Goal: Task Accomplishment & Management: Use online tool/utility

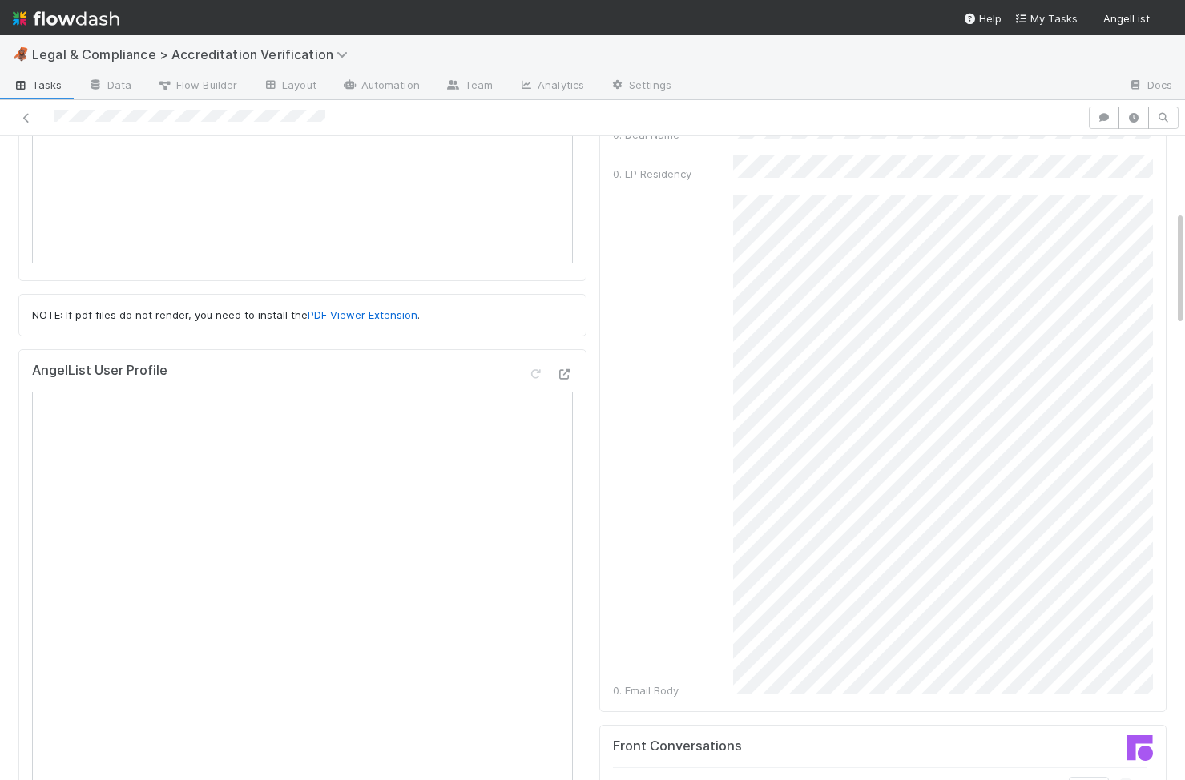
scroll to position [417, 0]
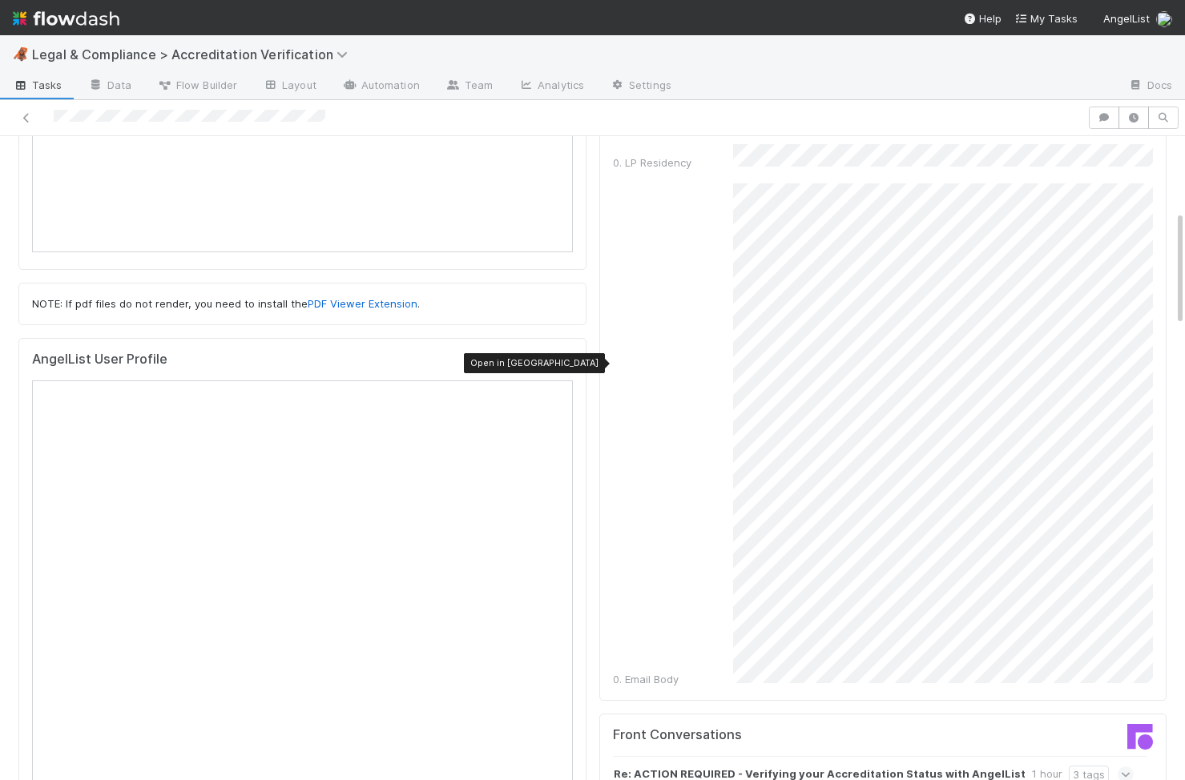
click at [567, 361] on icon at bounding box center [565, 363] width 16 height 10
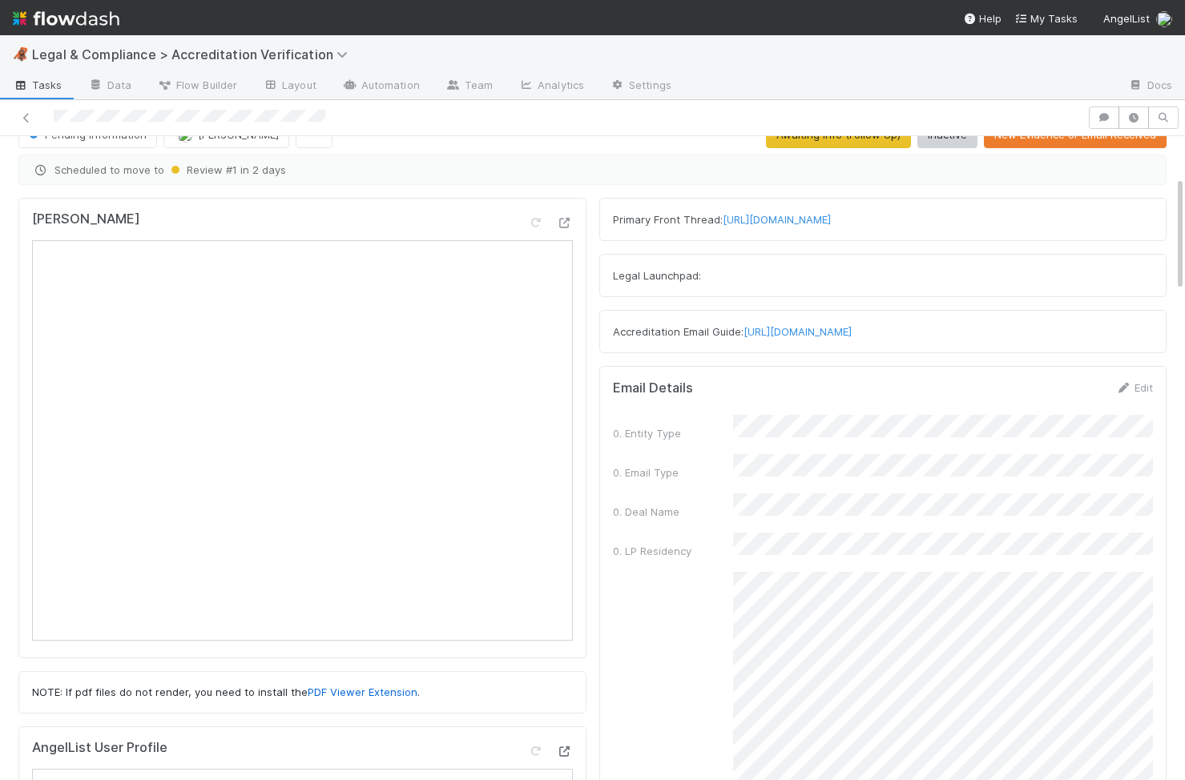
scroll to position [0, 0]
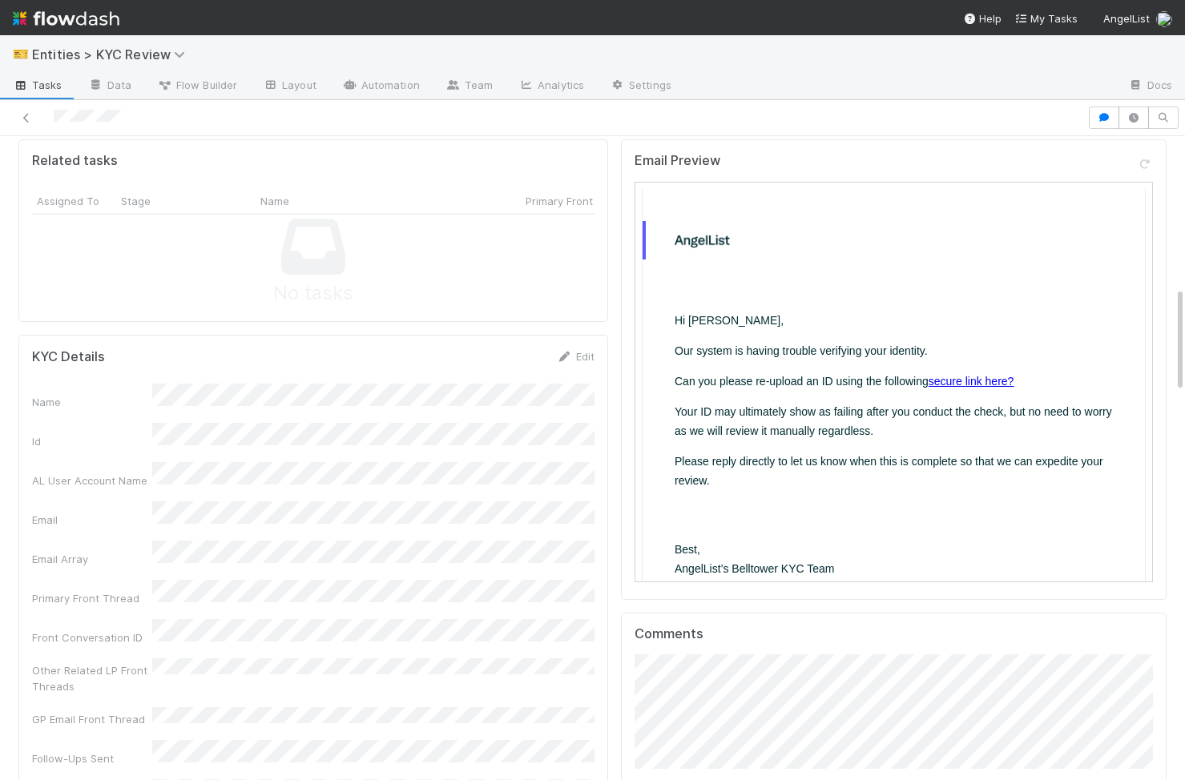
scroll to position [922, 0]
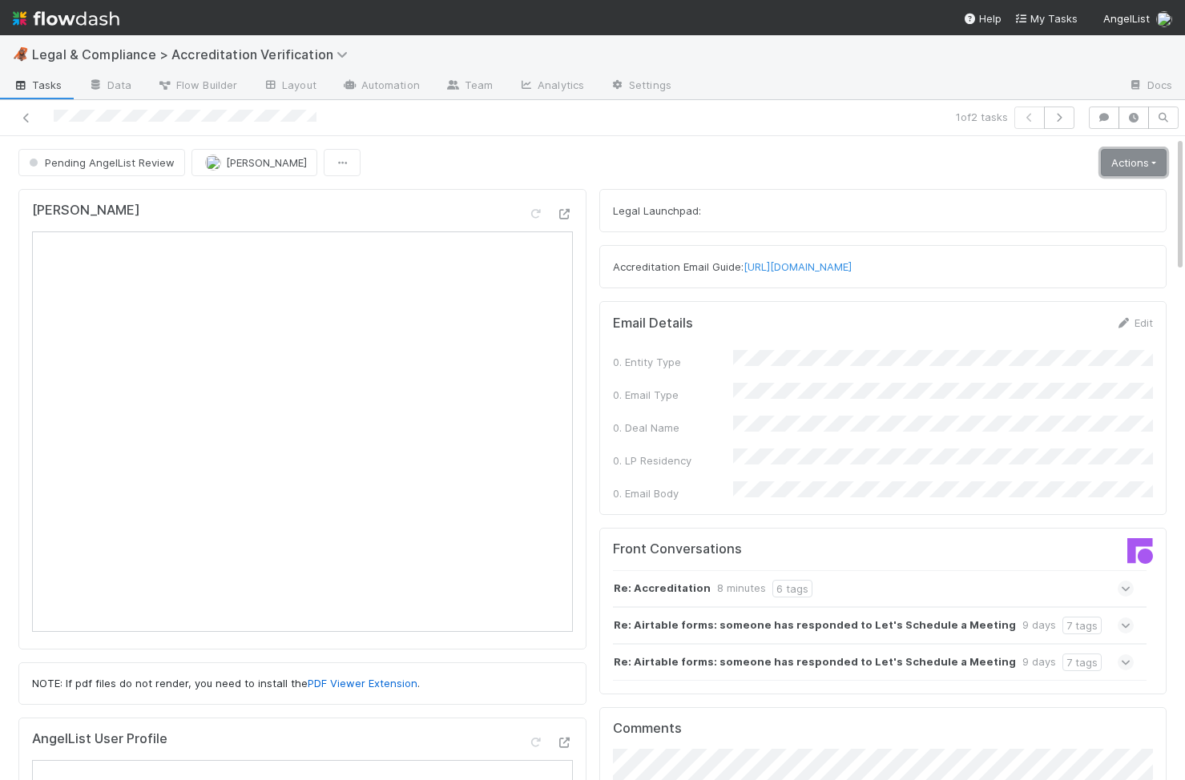
click at [1117, 160] on link "Actions" at bounding box center [1134, 162] width 66 height 27
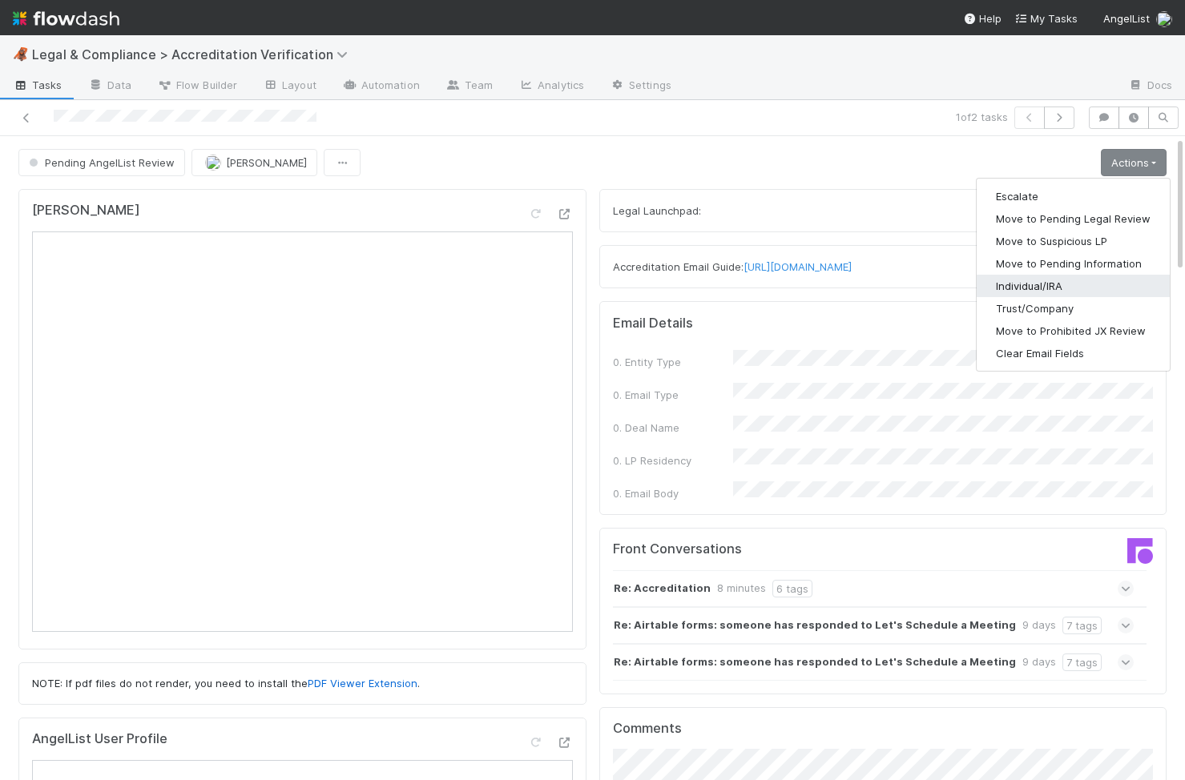
click at [1048, 290] on button "Individual/IRA" at bounding box center [1073, 286] width 193 height 22
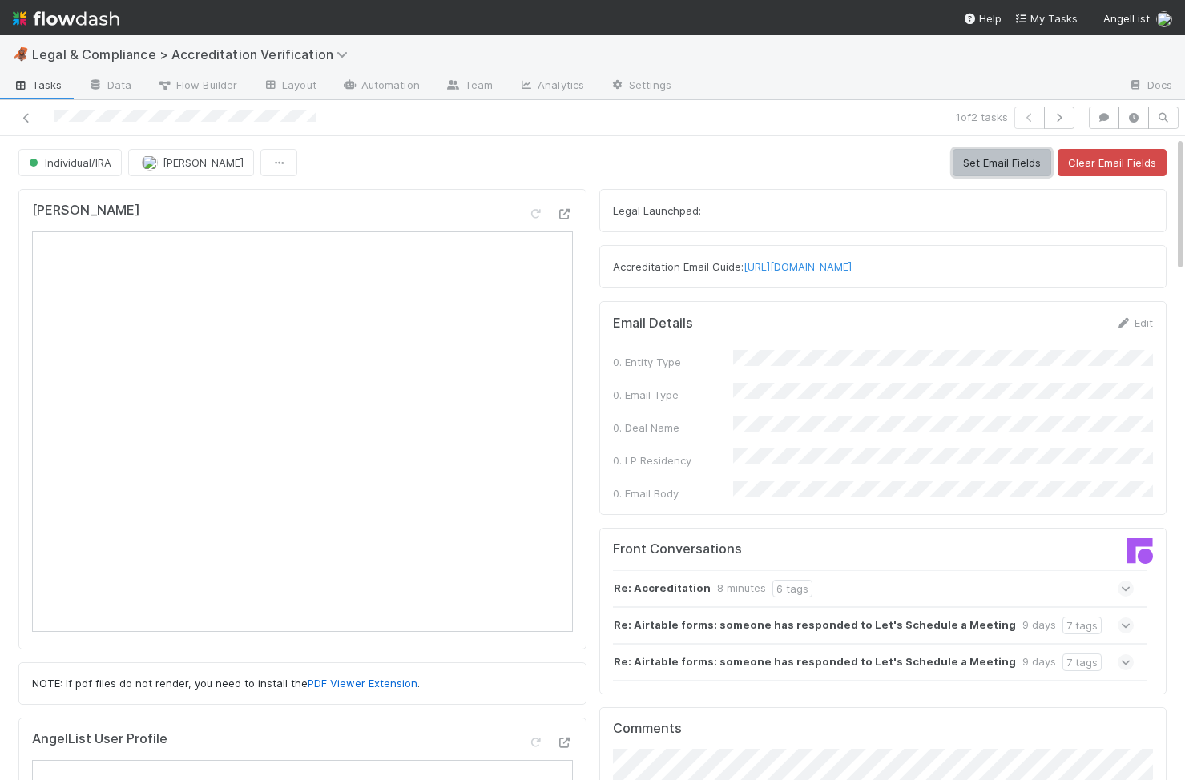
click at [1021, 159] on button "Set Email Fields" at bounding box center [1002, 162] width 99 height 27
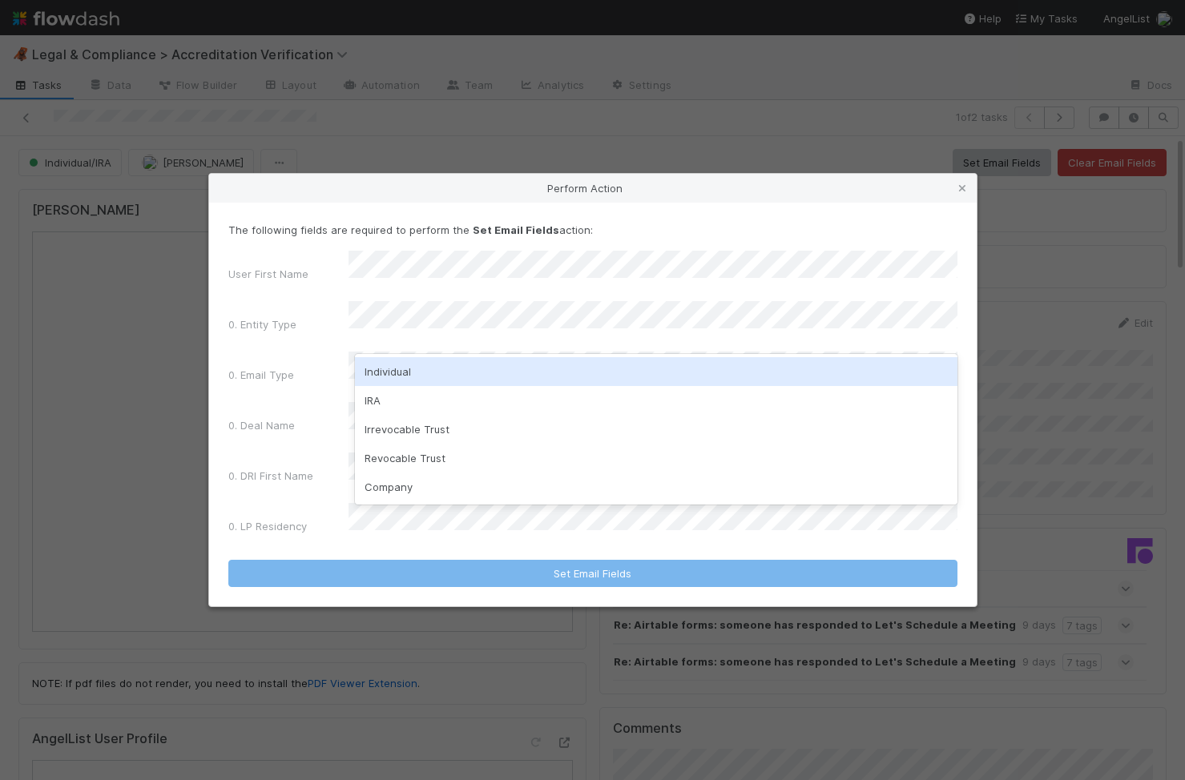
click at [467, 374] on div "Individual" at bounding box center [656, 371] width 603 height 29
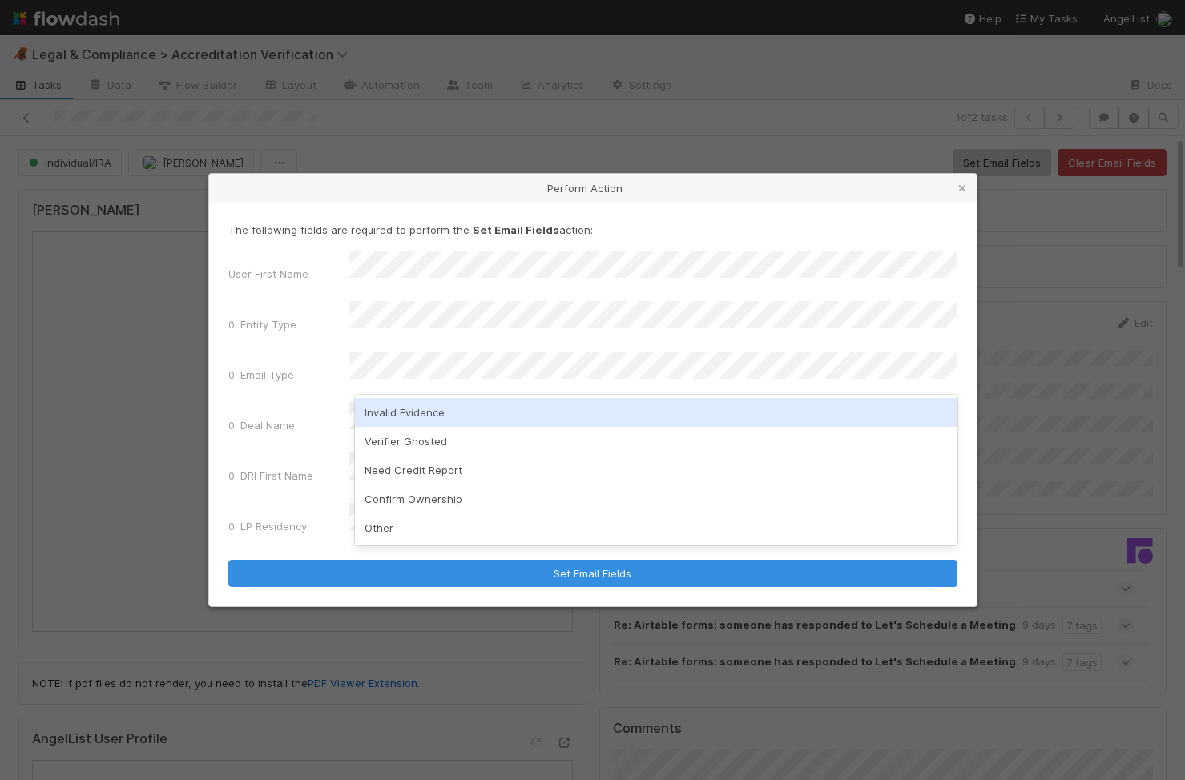
click at [440, 415] on div "Invalid Evidence" at bounding box center [656, 412] width 603 height 29
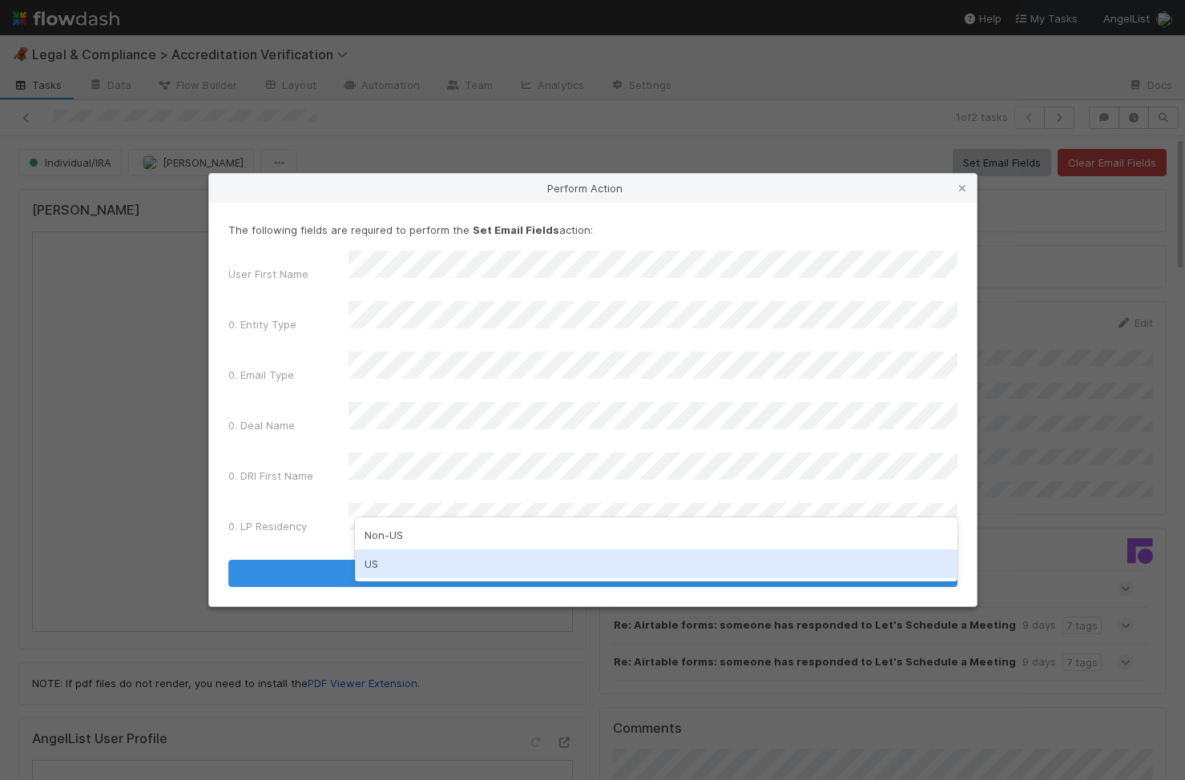
click at [406, 559] on div "US" at bounding box center [656, 564] width 603 height 29
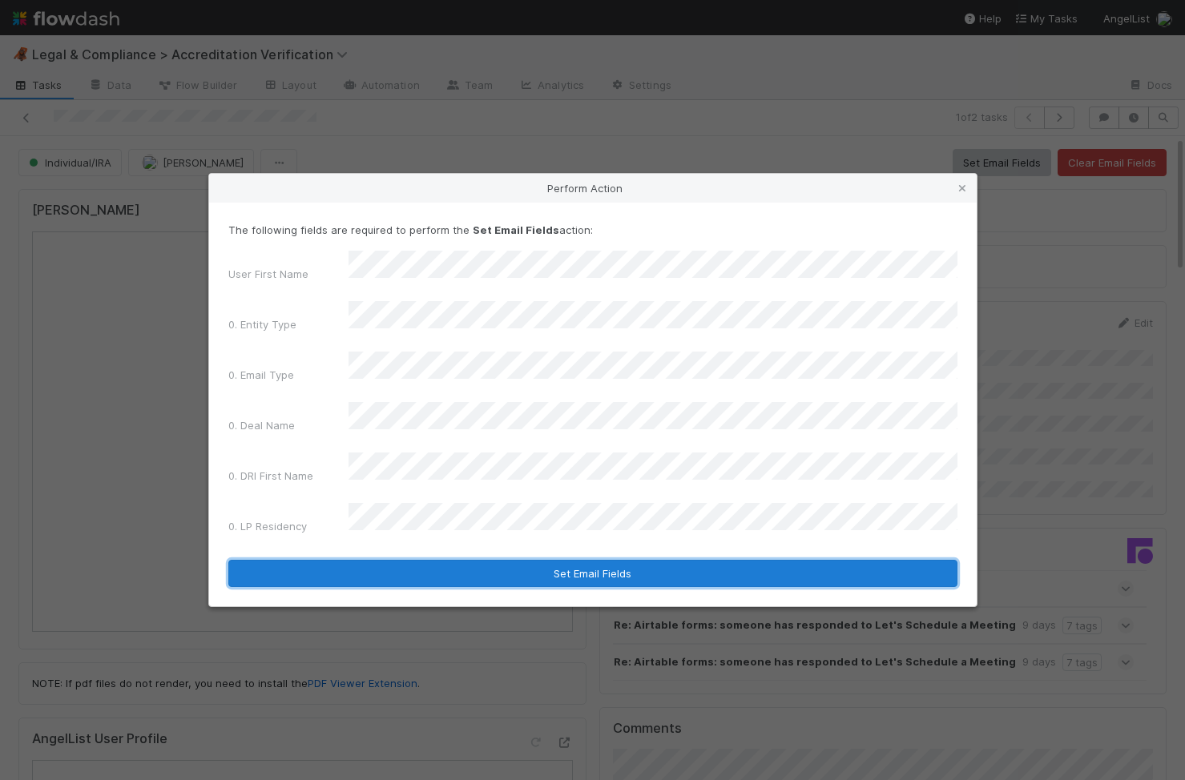
click at [406, 560] on button "Set Email Fields" at bounding box center [592, 573] width 729 height 27
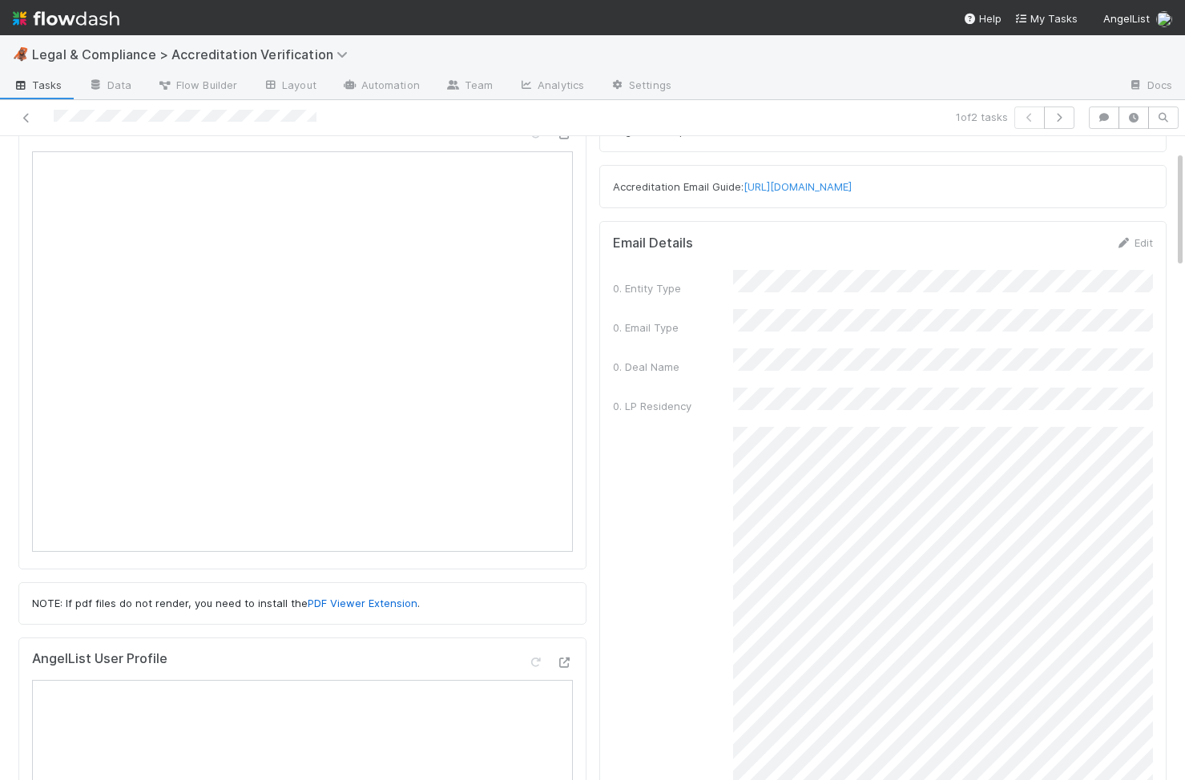
scroll to position [22, 0]
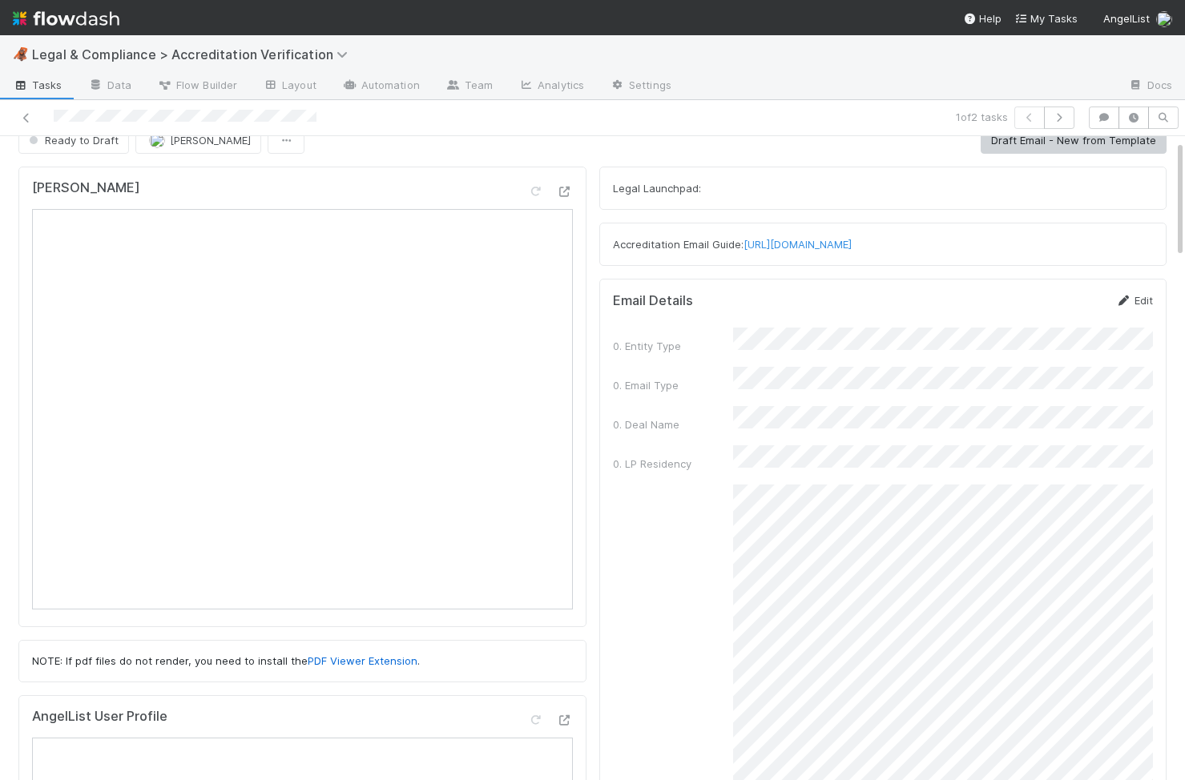
click at [1152, 297] on link "Edit" at bounding box center [1134, 300] width 38 height 13
click at [1058, 312] on button "Save" at bounding box center [1068, 305] width 46 height 27
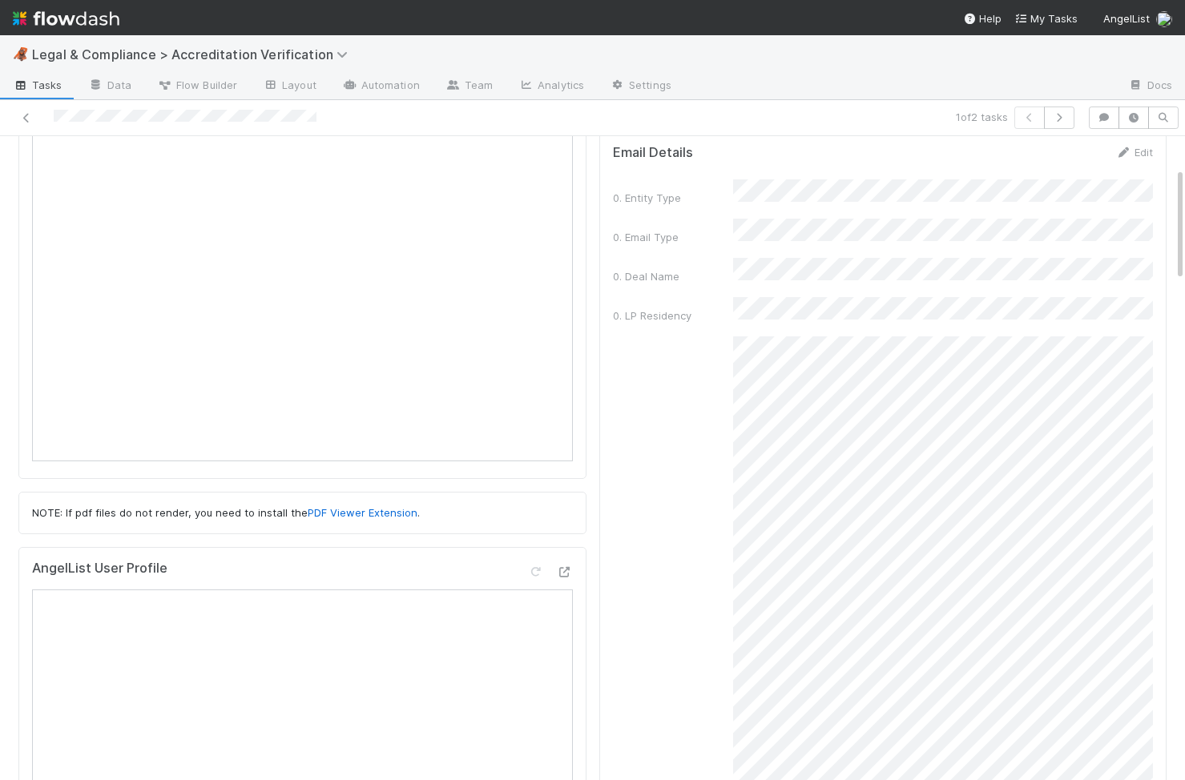
scroll to position [187, 0]
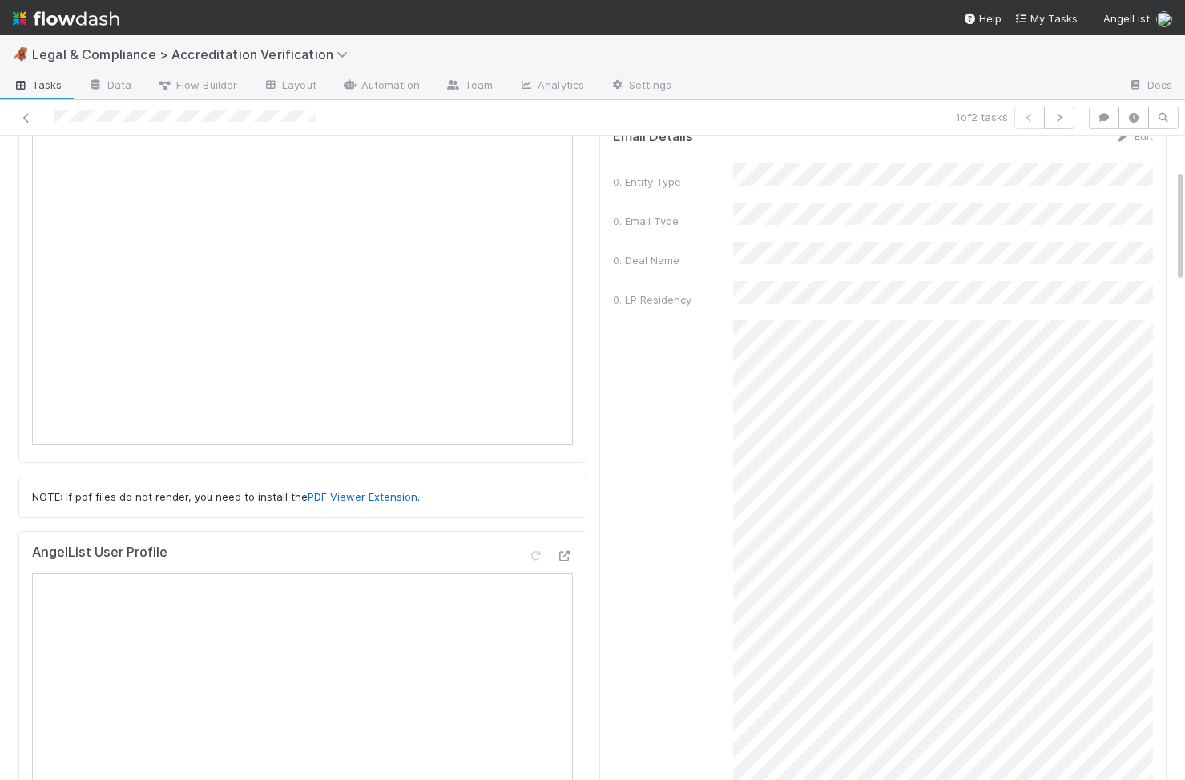
click at [722, 412] on div "0. Email Body" at bounding box center [883, 619] width 541 height 597
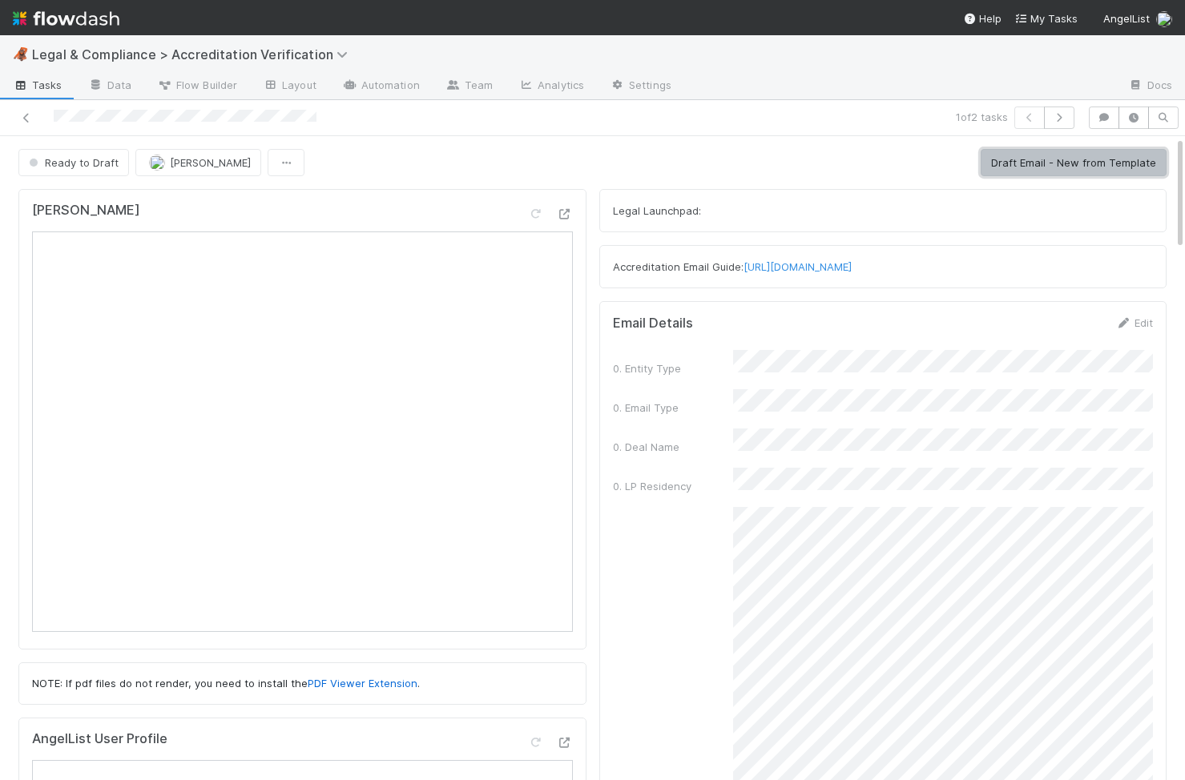
click at [1111, 166] on button "Draft Email - New from Template" at bounding box center [1074, 162] width 186 height 27
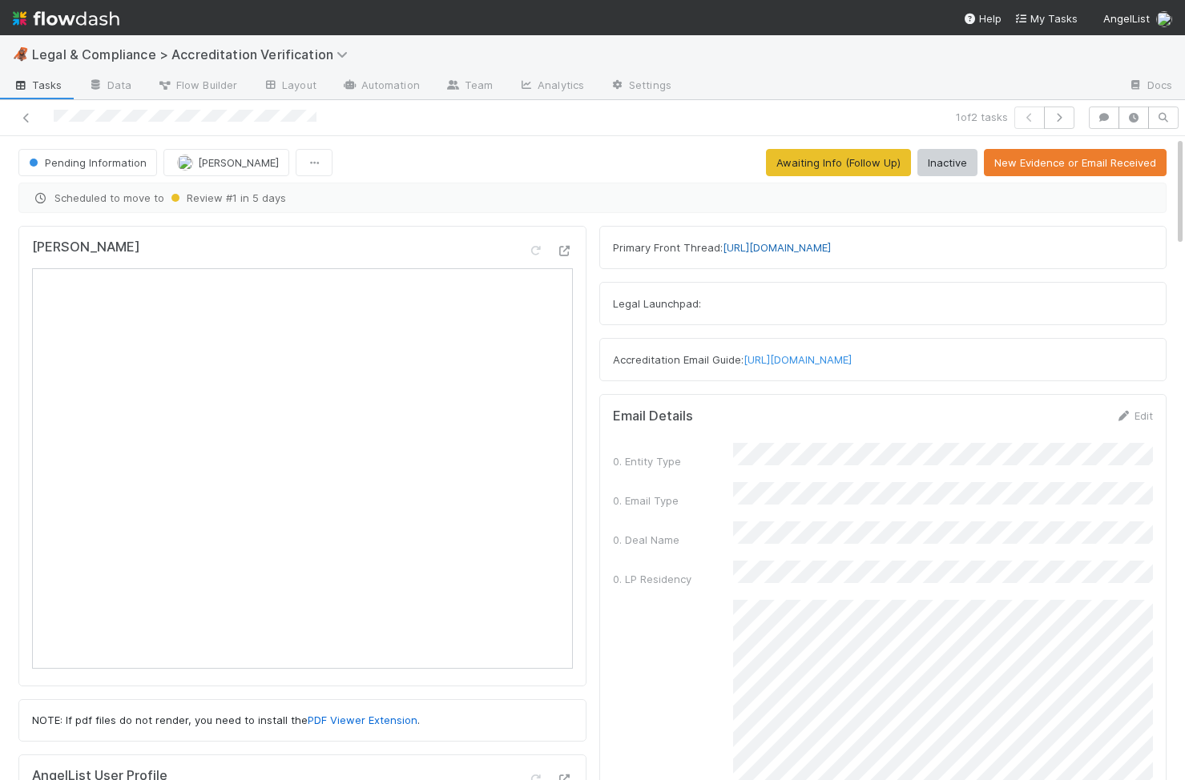
click at [831, 245] on link "https://app.frontapp.com/open/cnv_qrg4nnr" at bounding box center [777, 247] width 108 height 13
click at [30, 113] on icon at bounding box center [26, 118] width 16 height 10
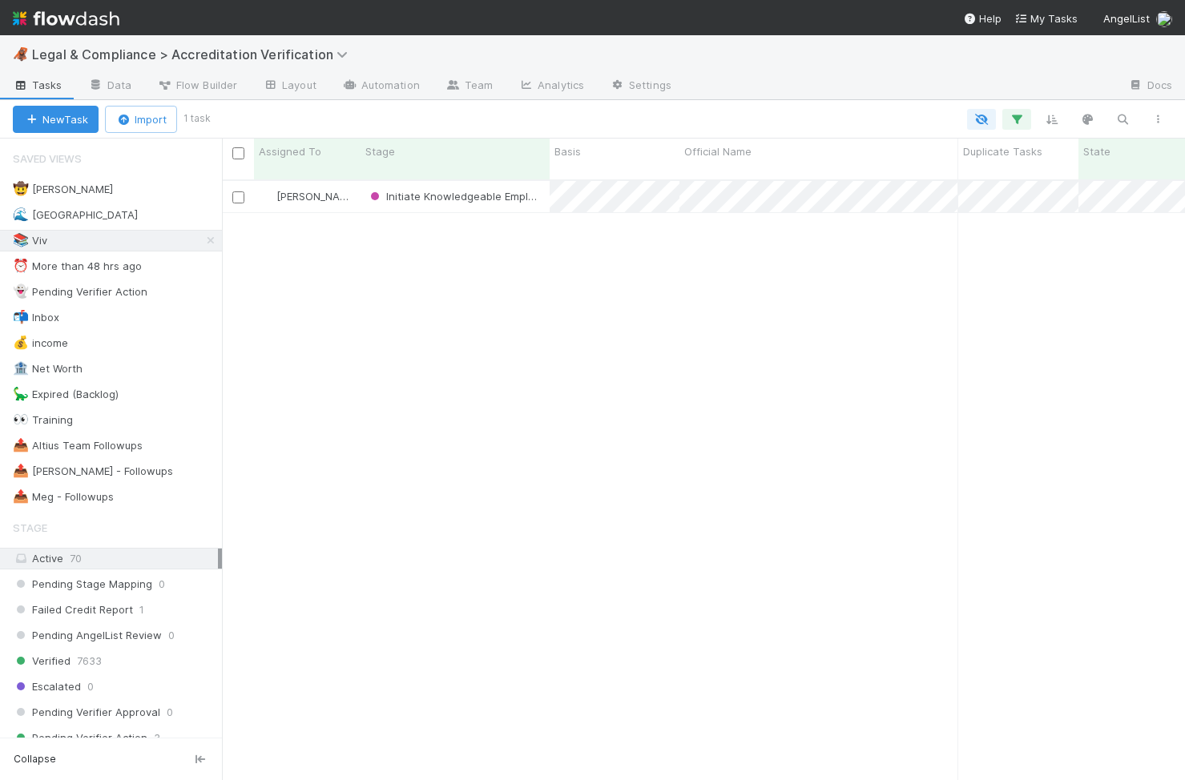
scroll to position [0, 1]
click at [180, 197] on div "🤠 Haley O'Brien 1" at bounding box center [117, 189] width 209 height 20
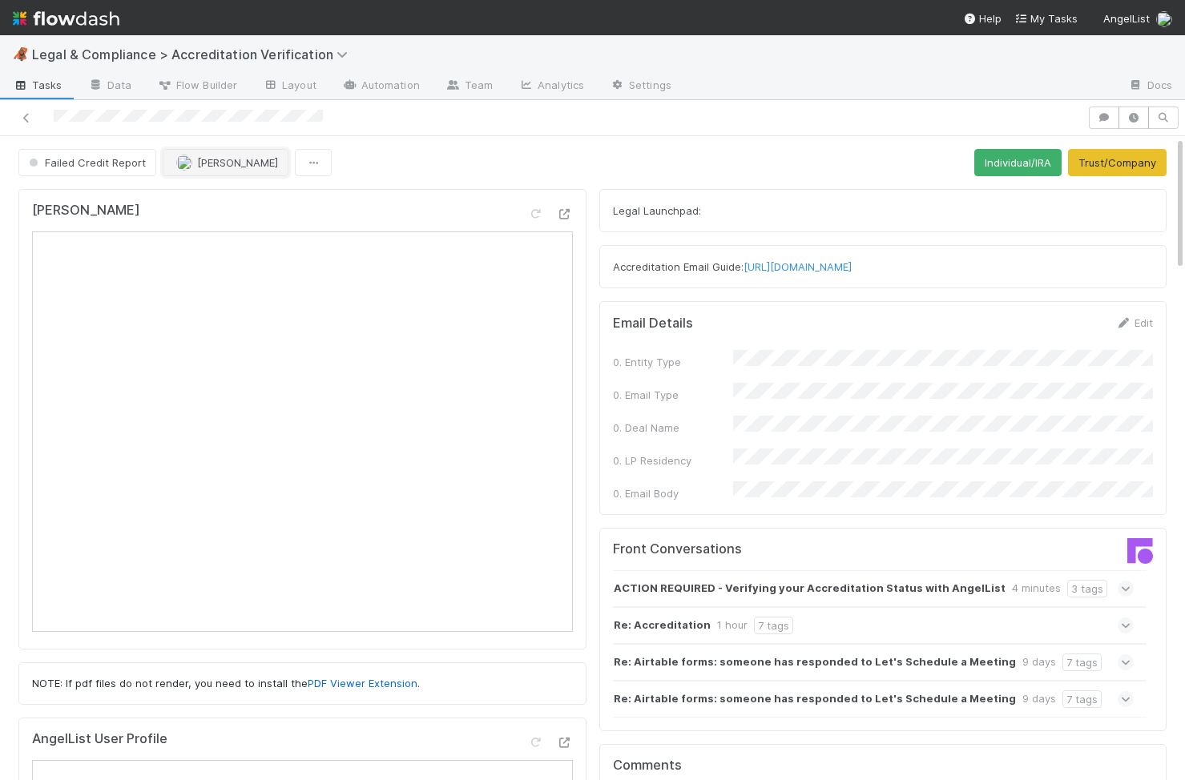
click at [224, 162] on span "Haley O'Brien" at bounding box center [237, 162] width 81 height 13
click at [103, 166] on span "Failed Credit Report" at bounding box center [86, 161] width 120 height 13
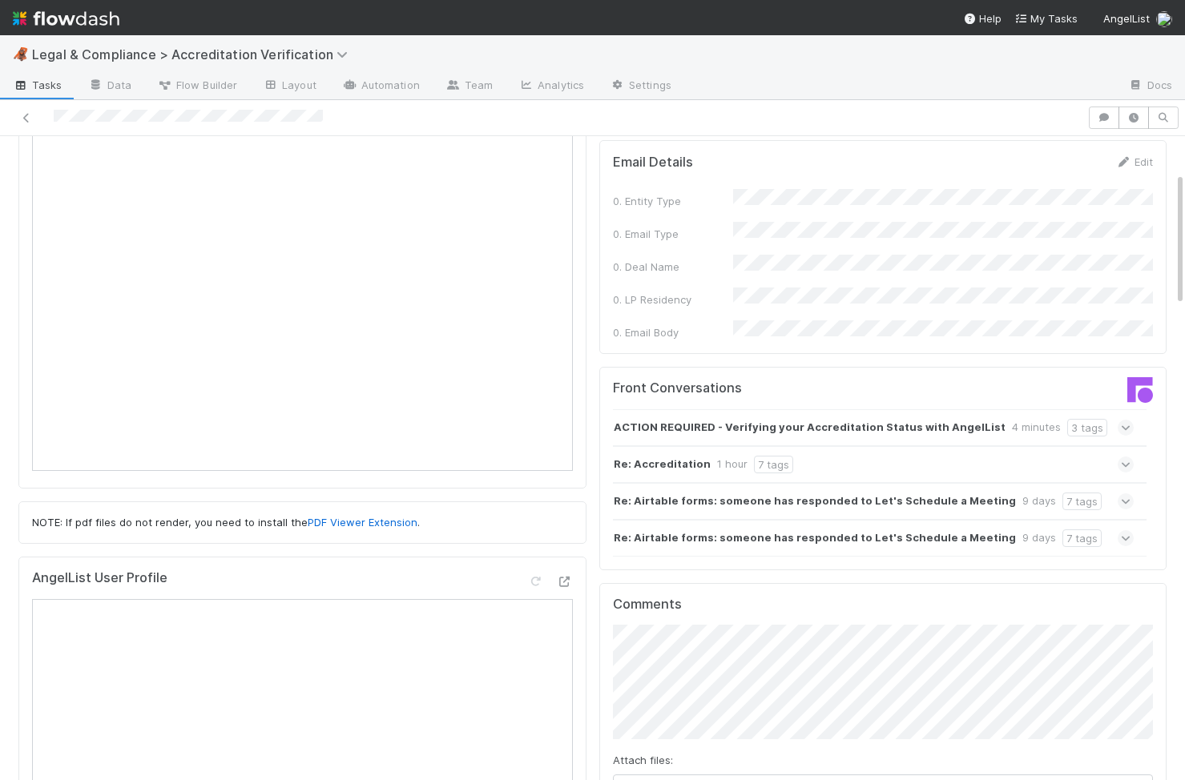
scroll to position [227, 0]
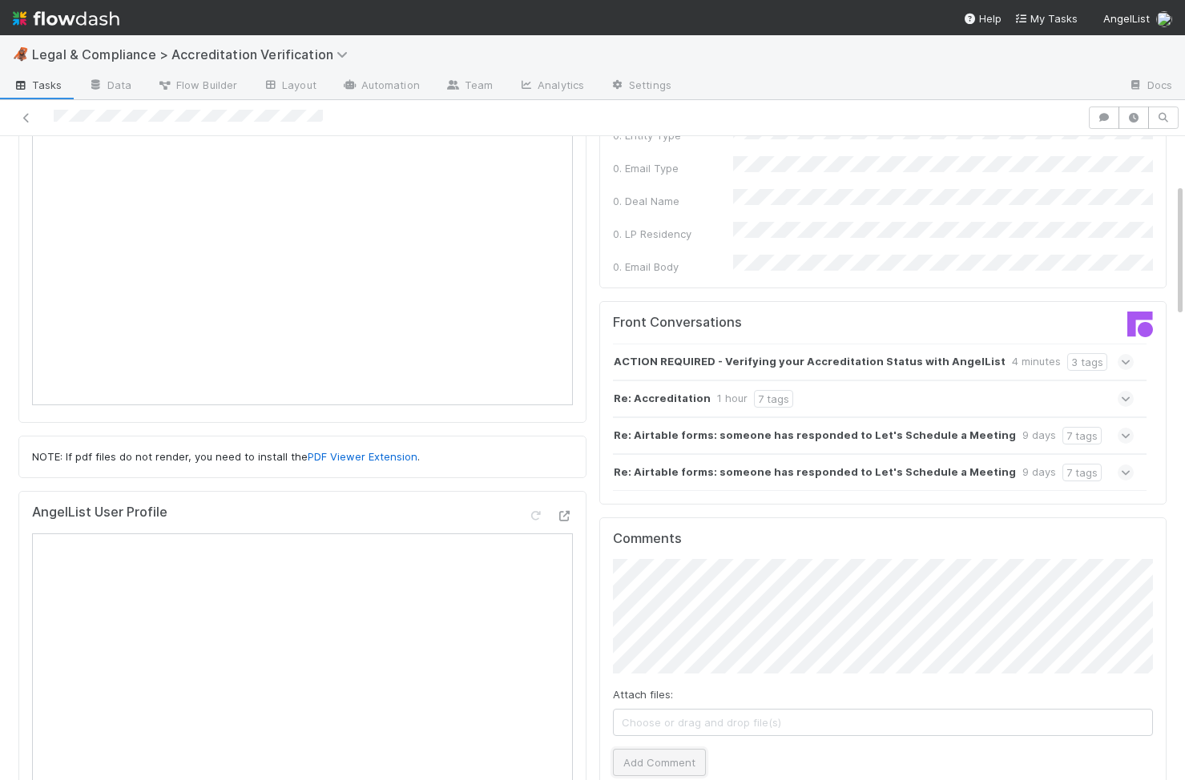
click at [645, 750] on button "Add Comment" at bounding box center [659, 762] width 93 height 27
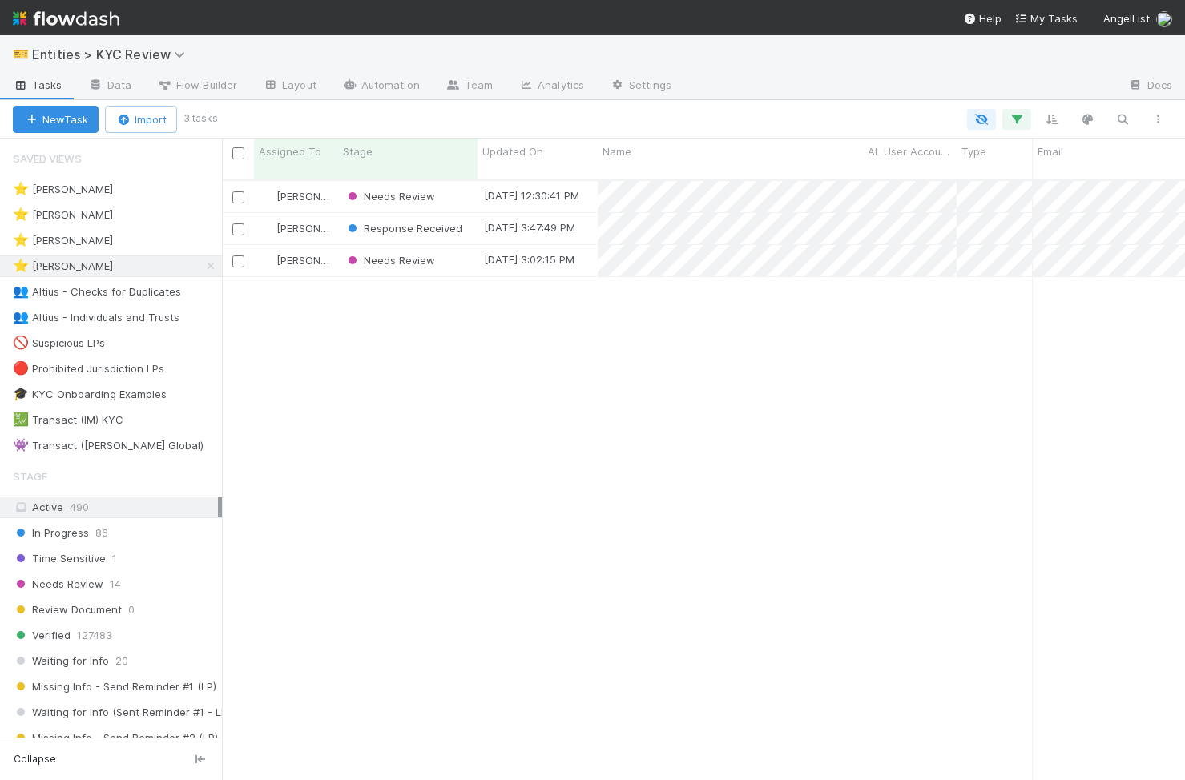
scroll to position [0, 1]
click at [447, 220] on div "Response Received" at bounding box center [404, 228] width 118 height 16
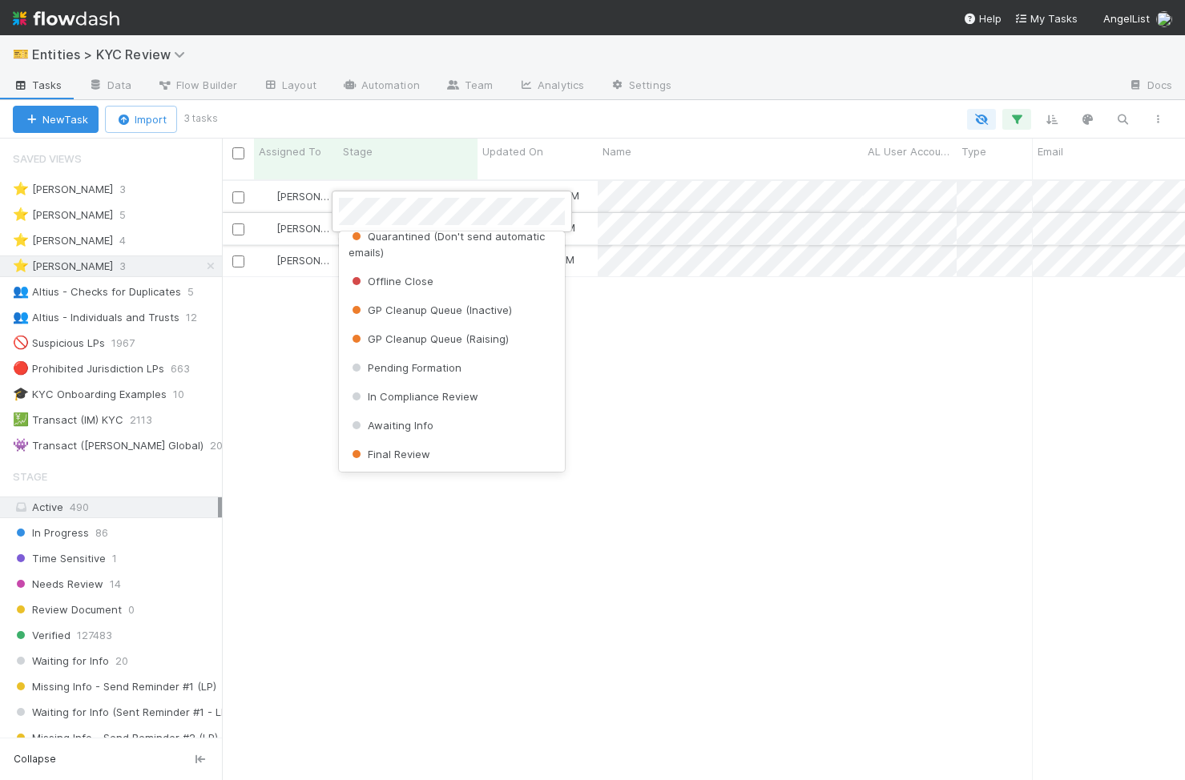
scroll to position [0, 0]
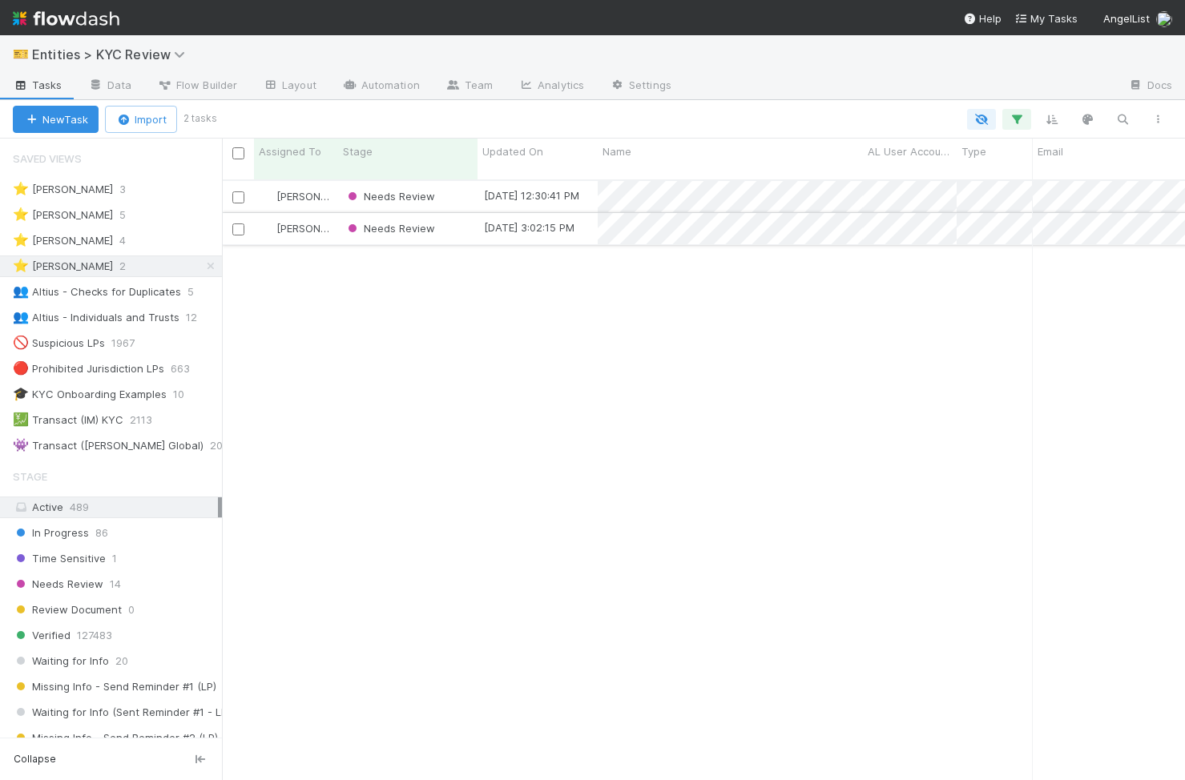
click at [449, 224] on div "Needs Review" at bounding box center [407, 228] width 139 height 31
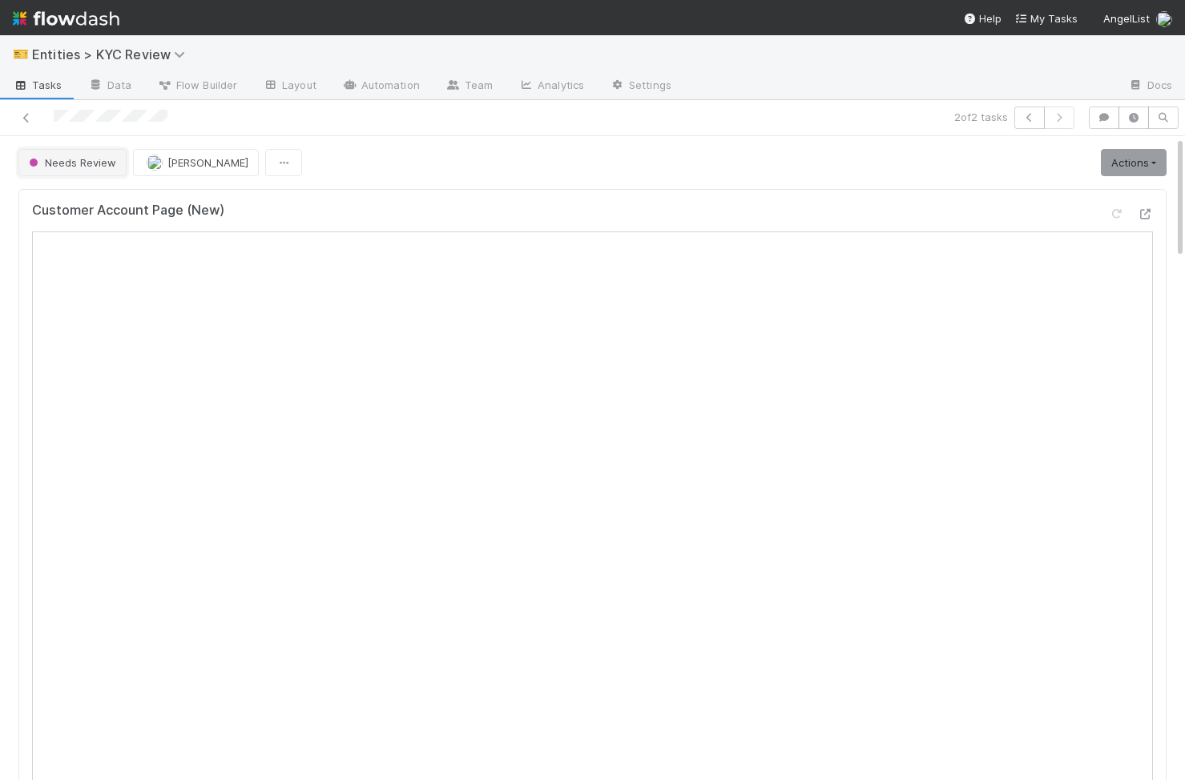
click at [73, 169] on button "Needs Review" at bounding box center [72, 162] width 108 height 27
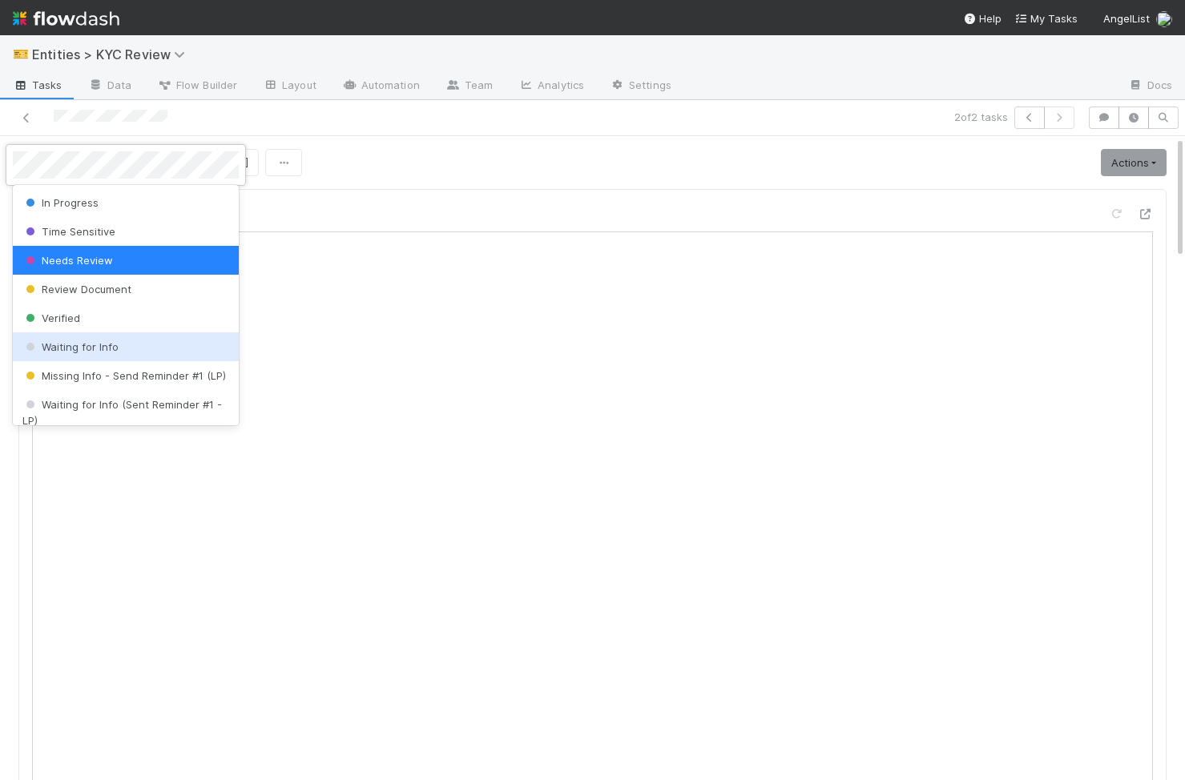
click at [127, 339] on div "Waiting for Info" at bounding box center [126, 347] width 226 height 29
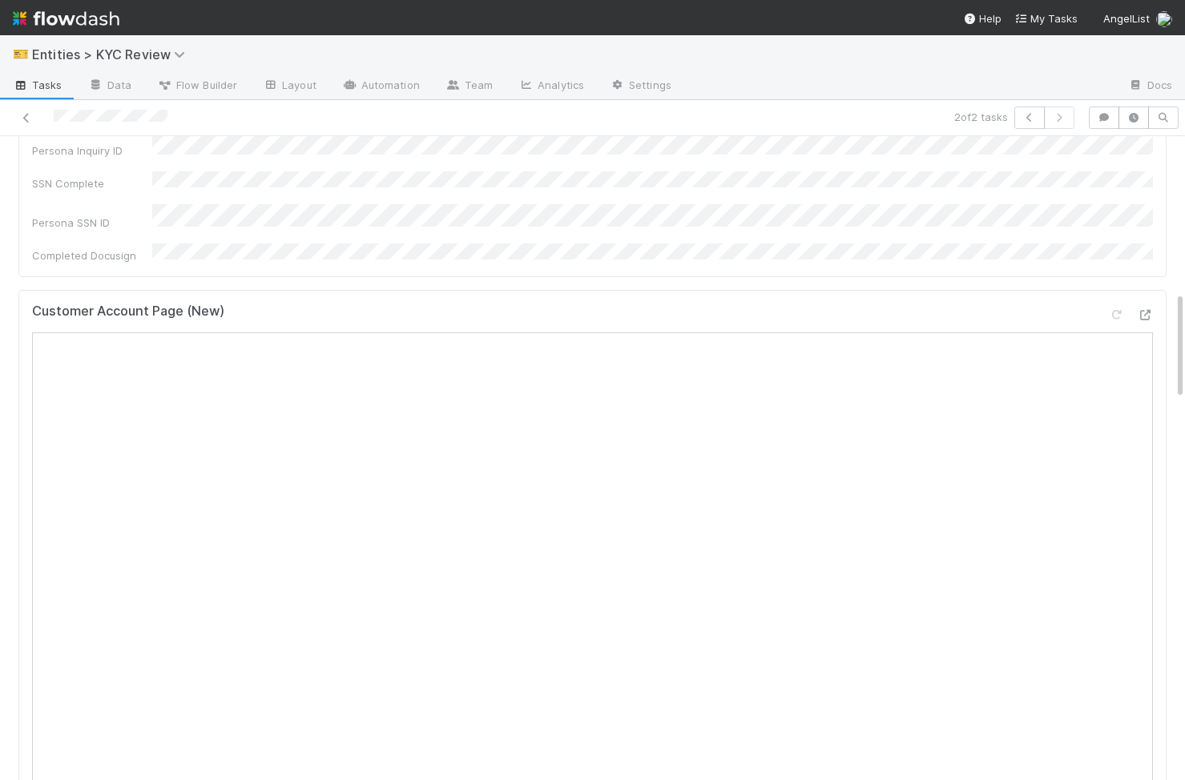
scroll to position [341, 0]
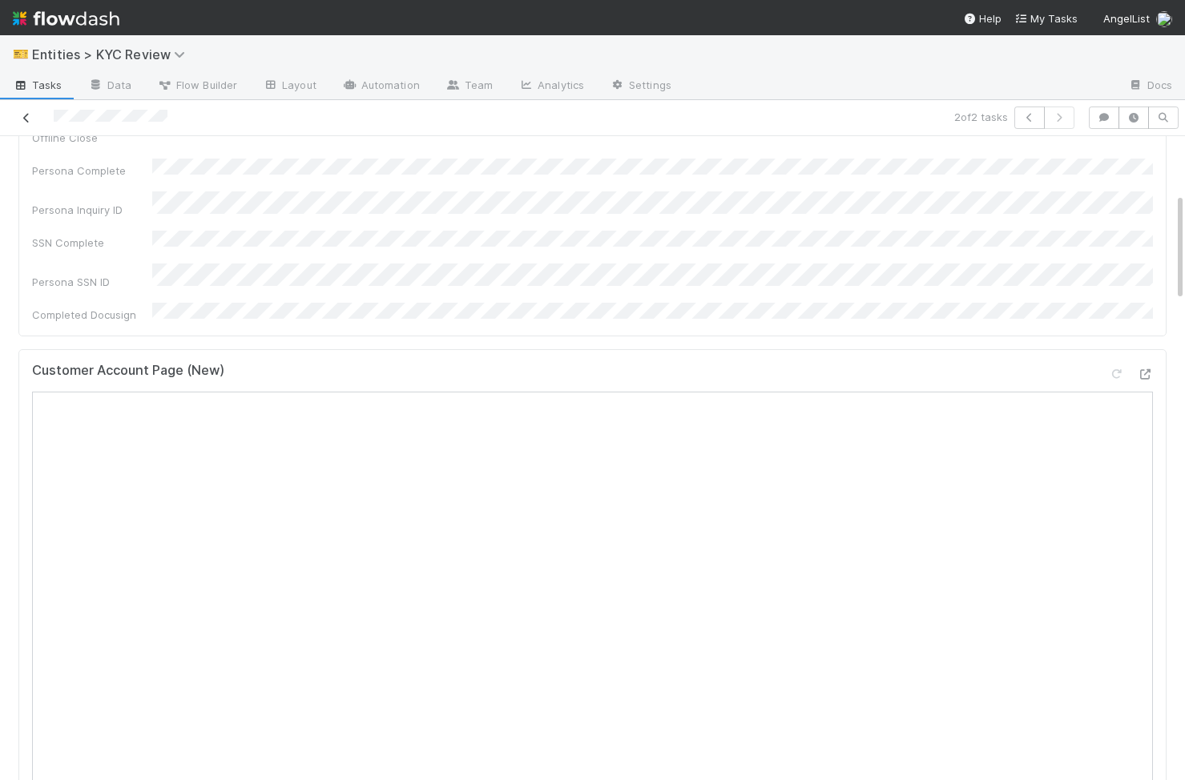
click at [31, 115] on icon at bounding box center [26, 118] width 16 height 10
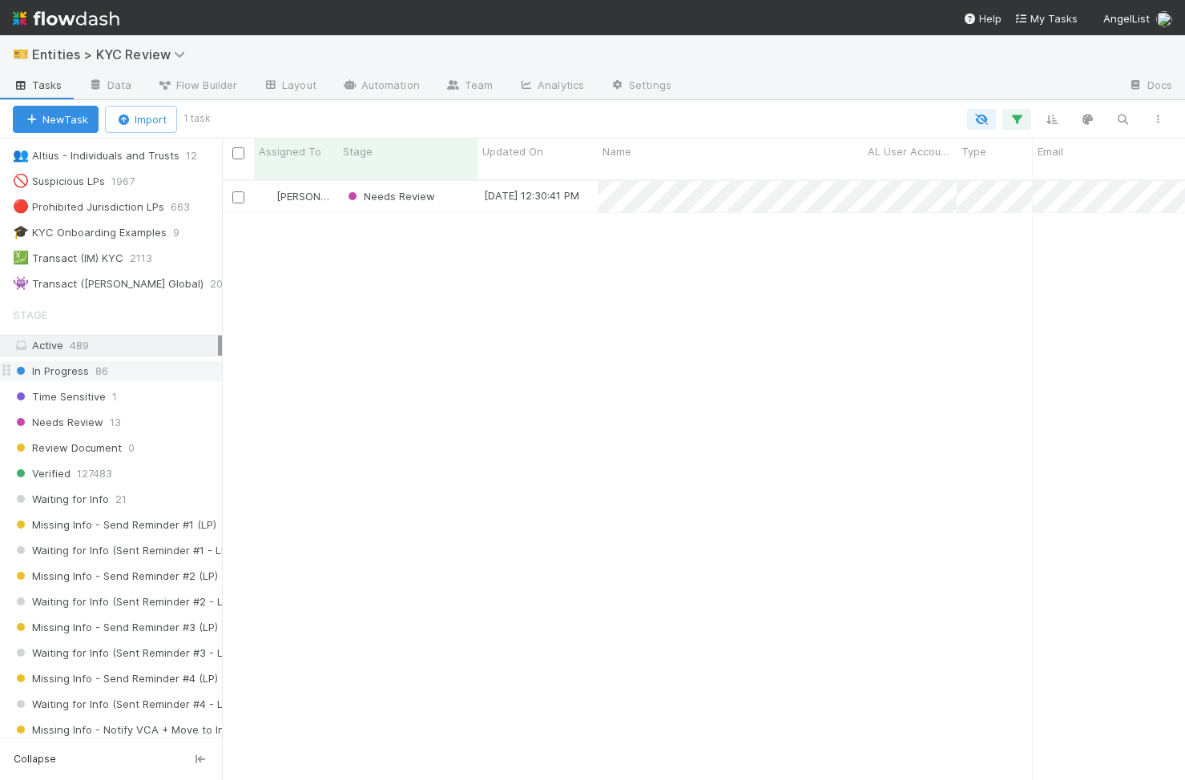
scroll to position [260, 0]
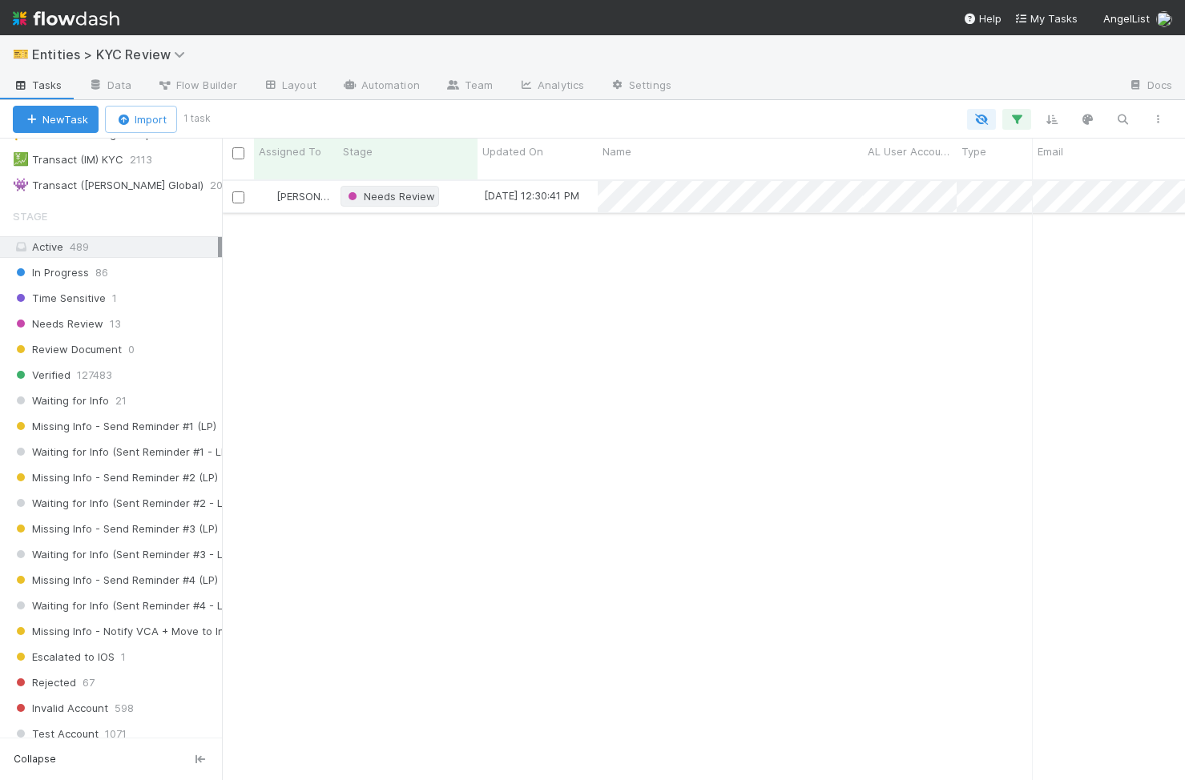
click at [407, 190] on span "Needs Review" at bounding box center [390, 196] width 91 height 13
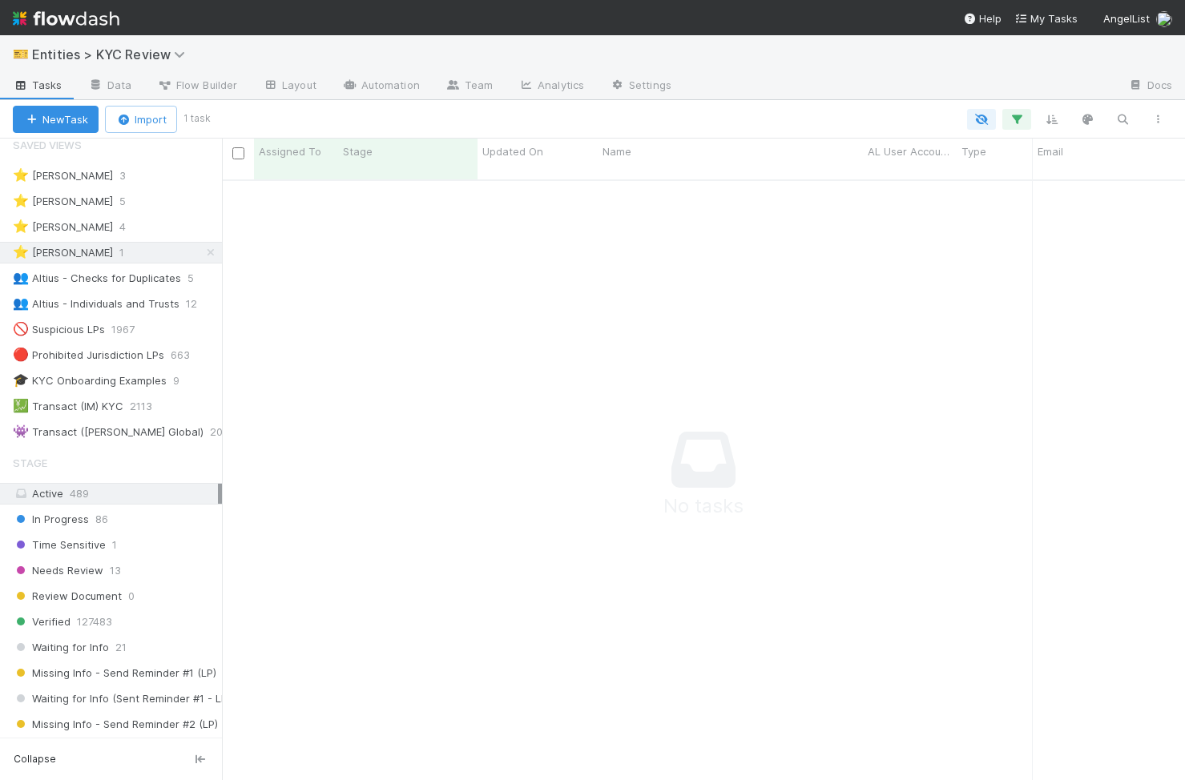
scroll to position [0, 0]
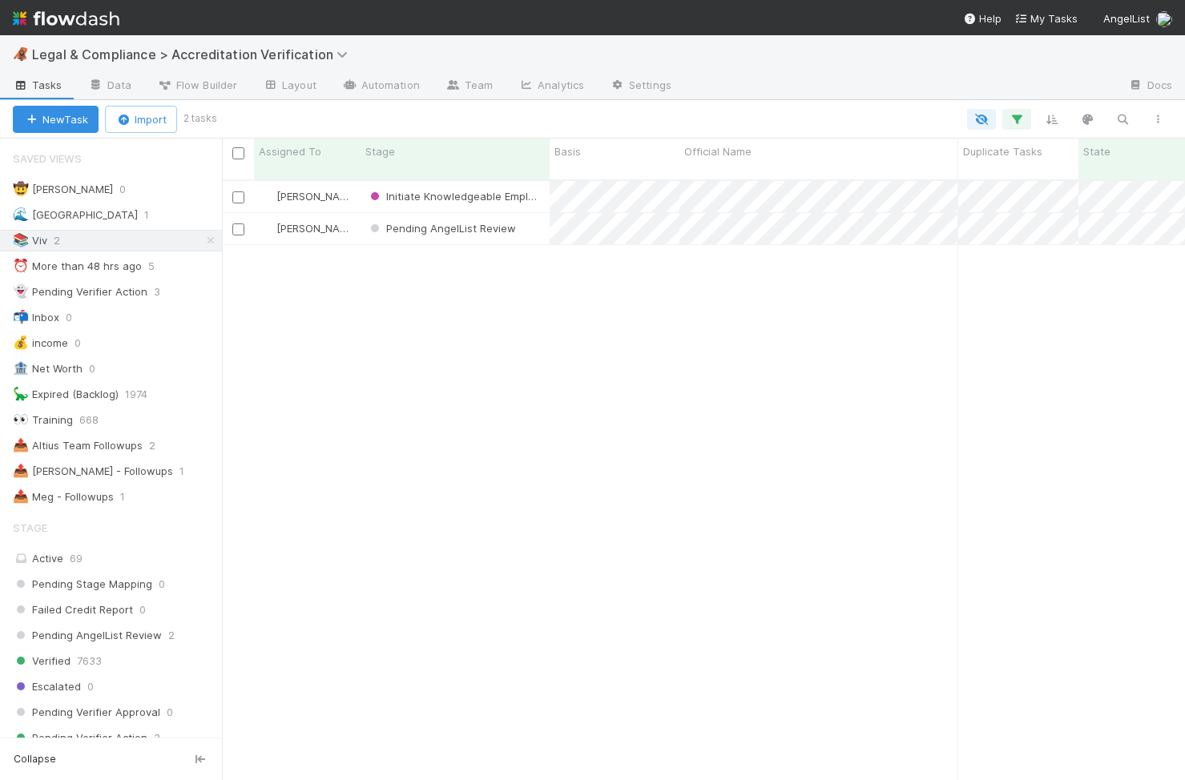
scroll to position [613, 963]
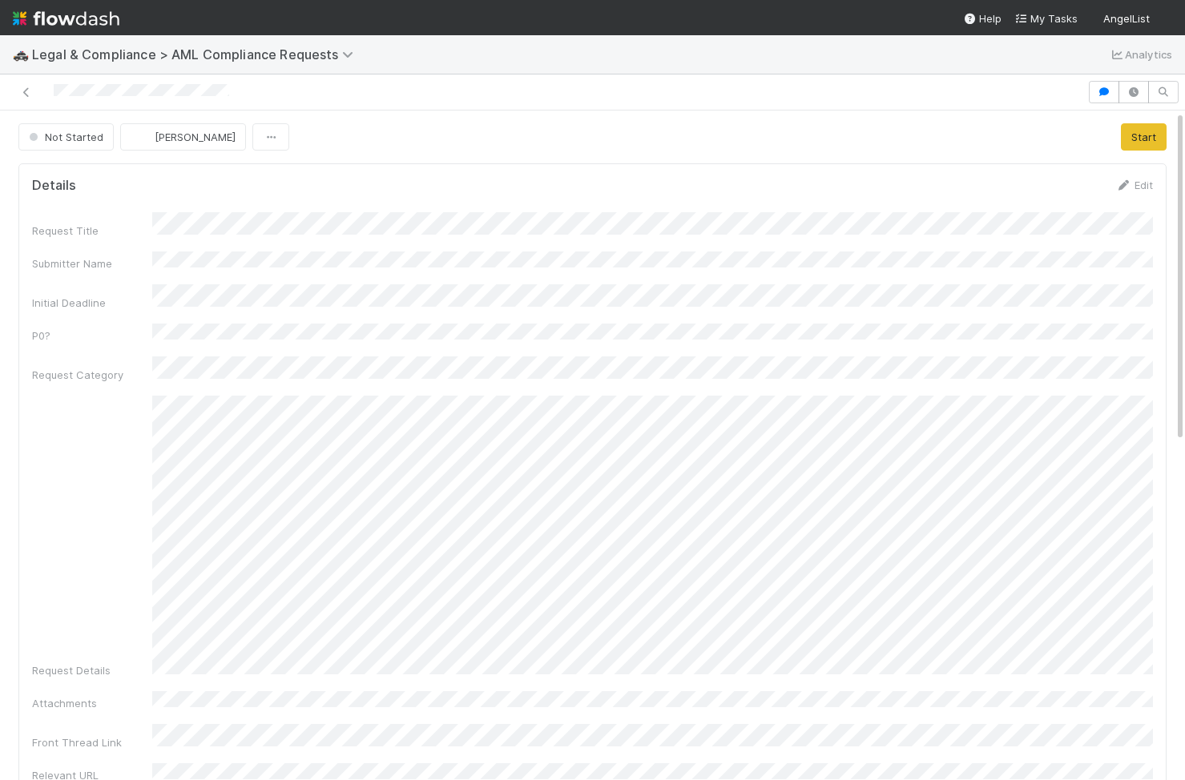
scroll to position [684, 0]
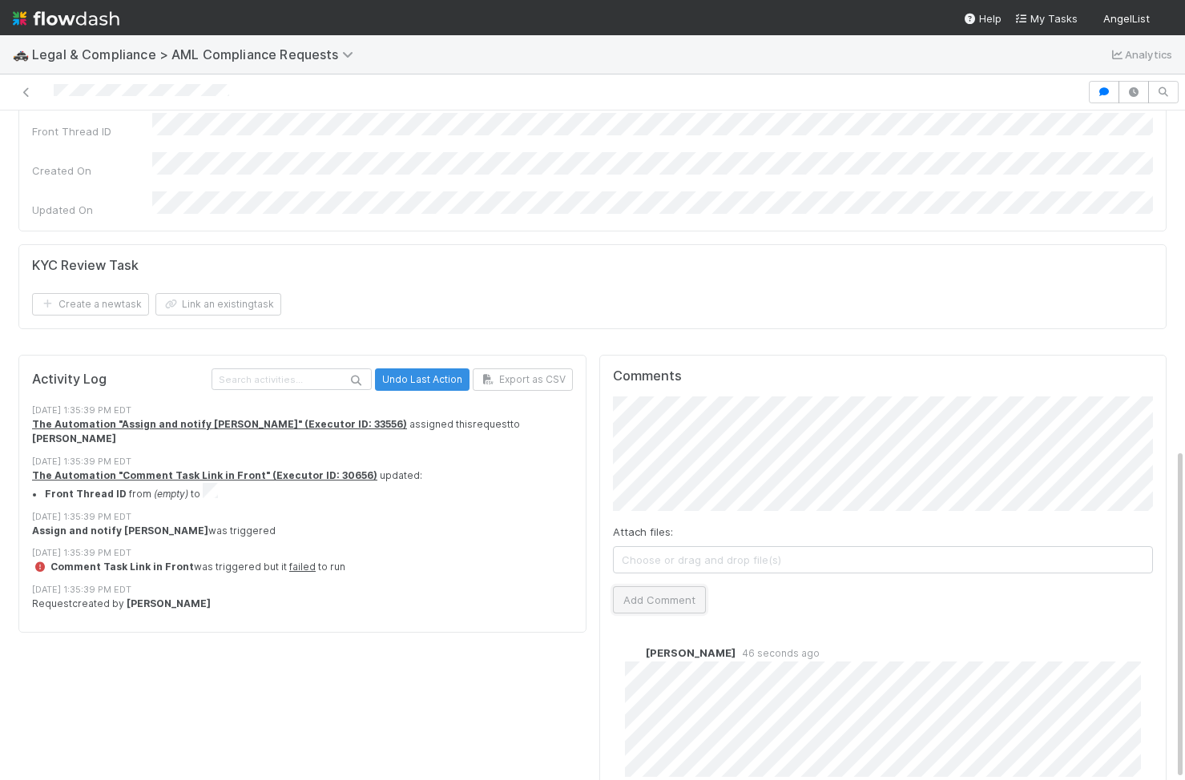
click at [683, 377] on button "Add Comment" at bounding box center [659, 600] width 93 height 27
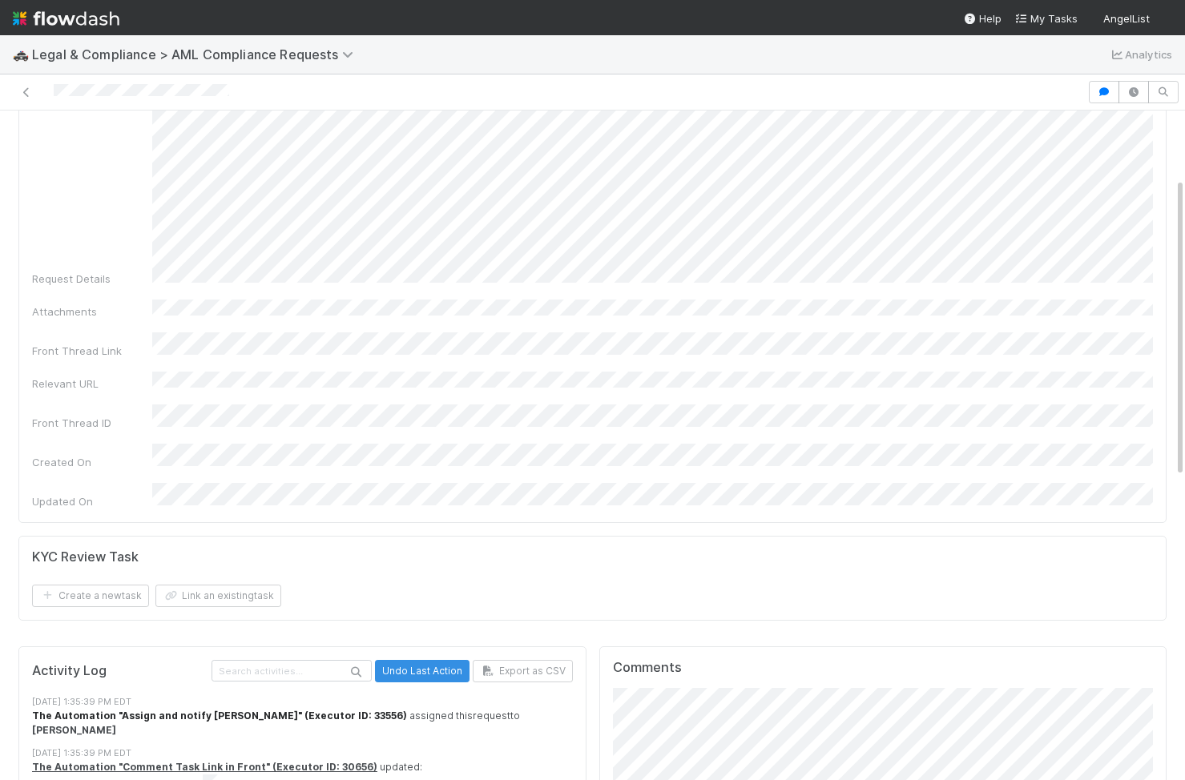
scroll to position [0, 0]
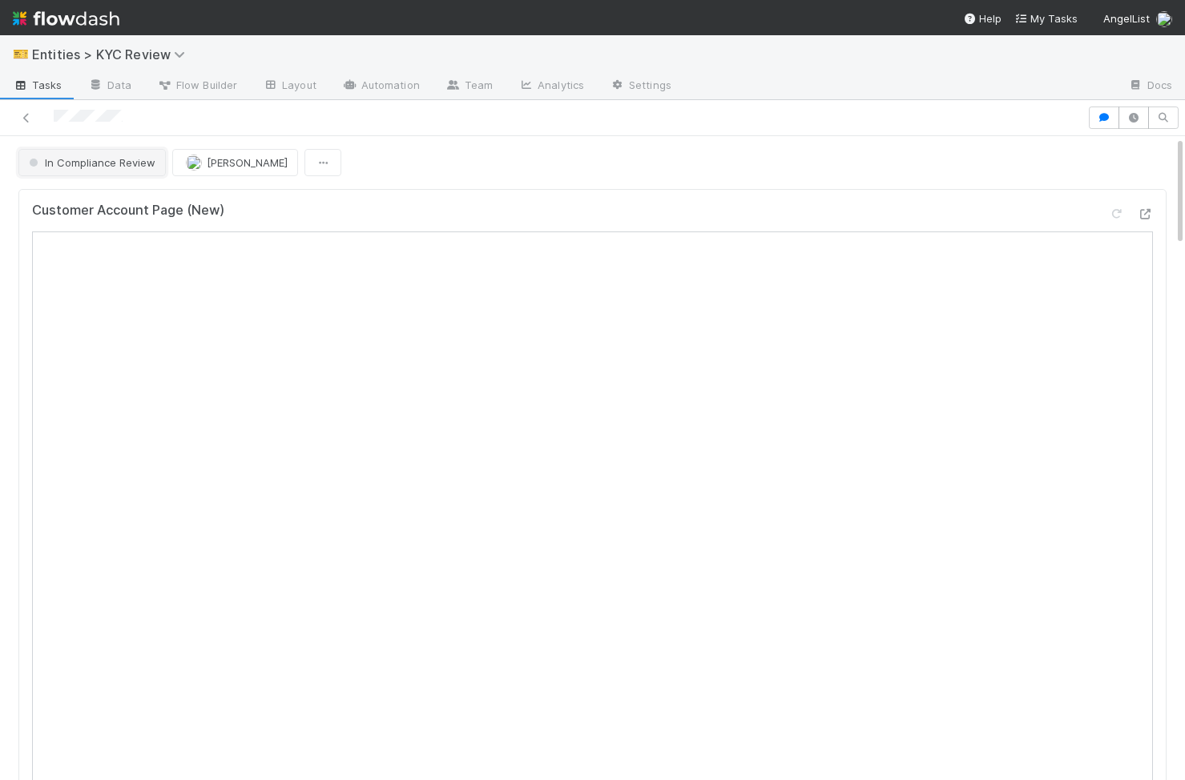
click at [115, 163] on span "In Compliance Review" at bounding box center [91, 162] width 130 height 13
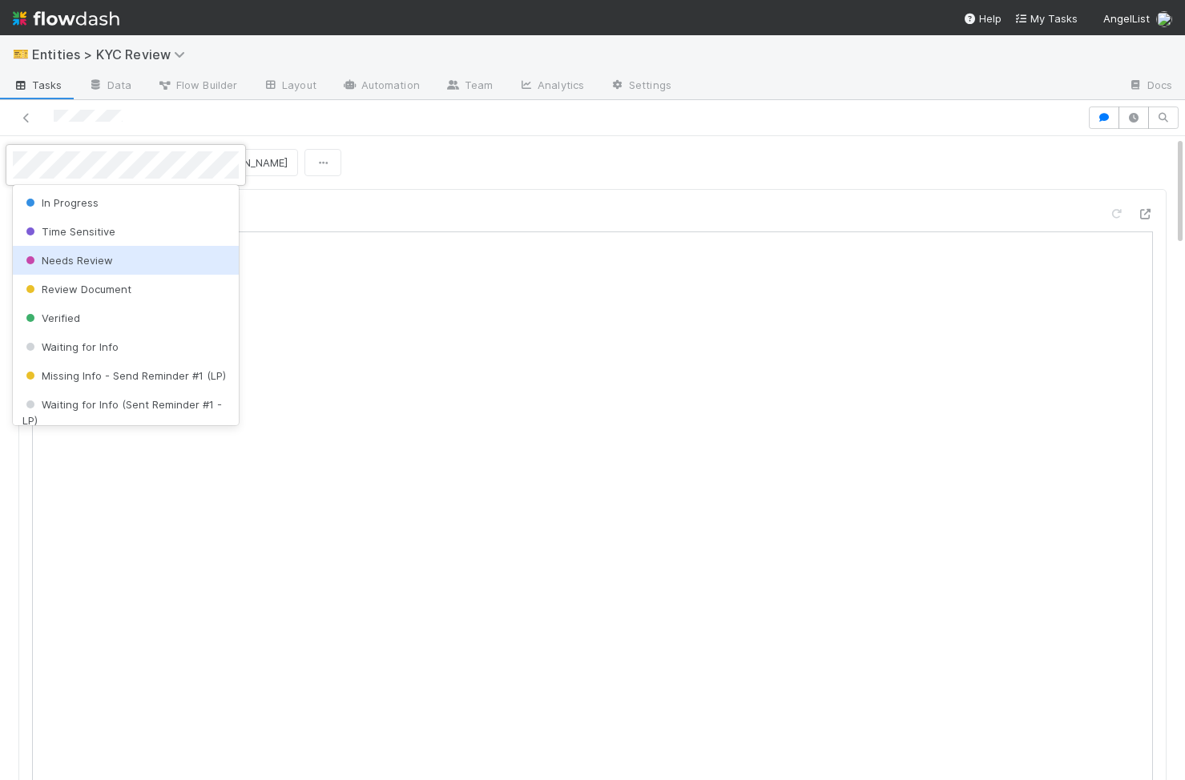
click at [113, 268] on div "Needs Review" at bounding box center [126, 260] width 226 height 29
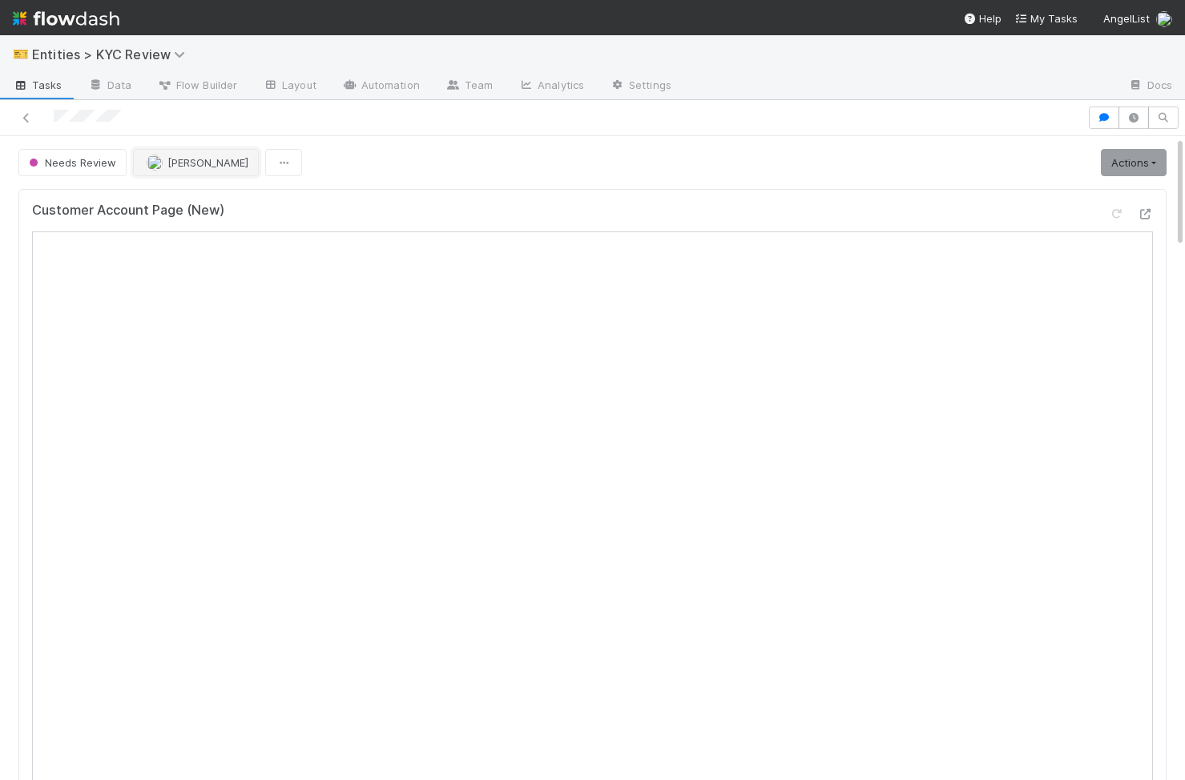
click at [230, 158] on span "[PERSON_NAME]" at bounding box center [207, 162] width 81 height 13
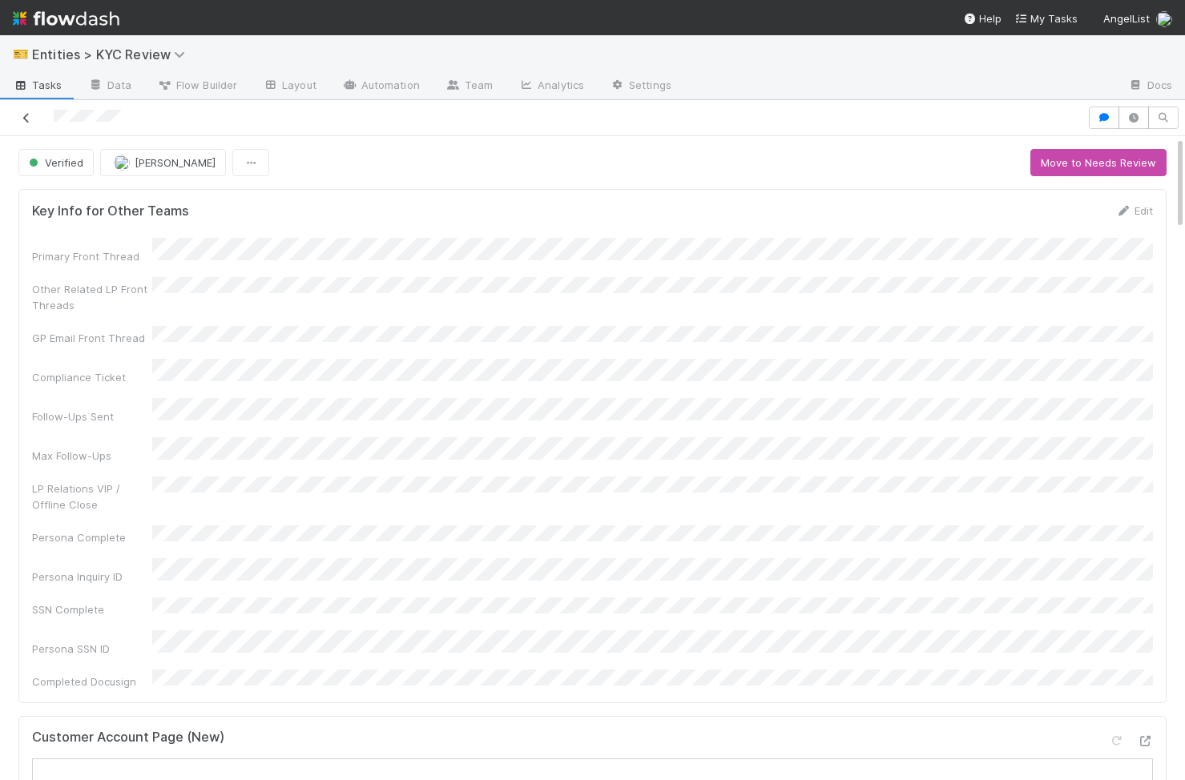
click at [23, 119] on icon at bounding box center [26, 118] width 16 height 10
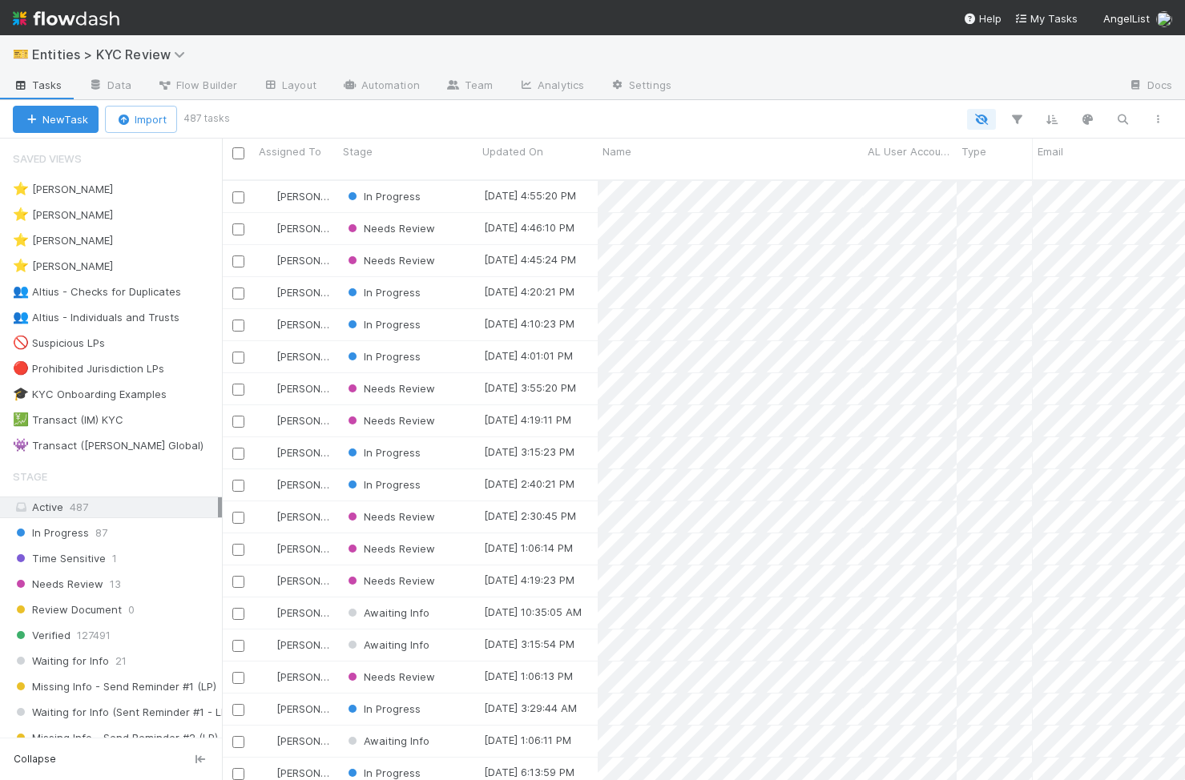
scroll to position [0, 1]
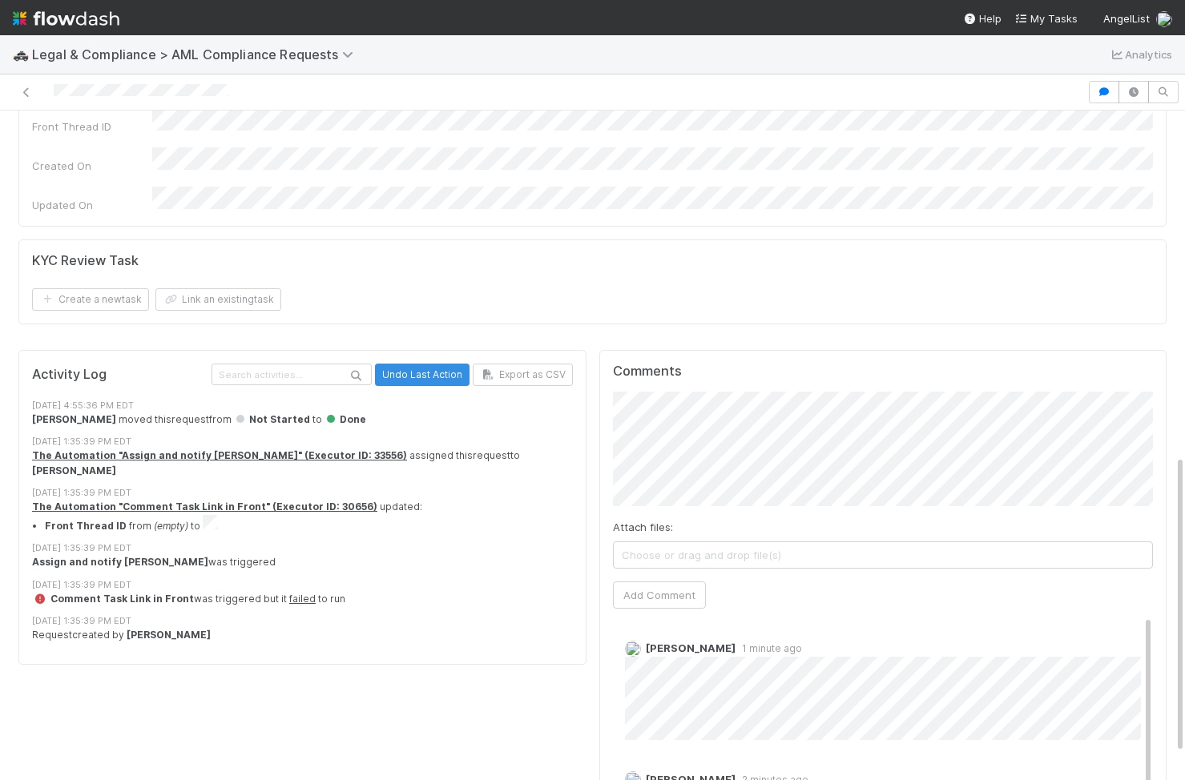
scroll to position [829, 0]
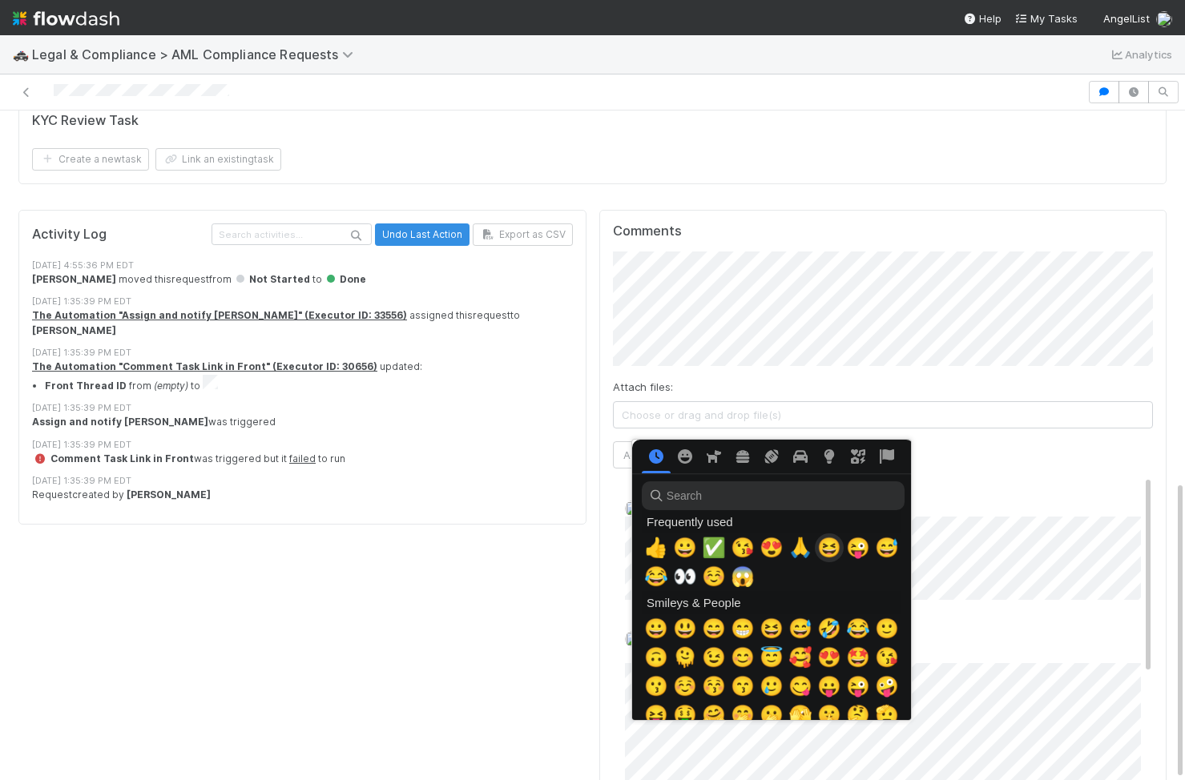
click at [834, 551] on span "😆" at bounding box center [829, 548] width 24 height 22
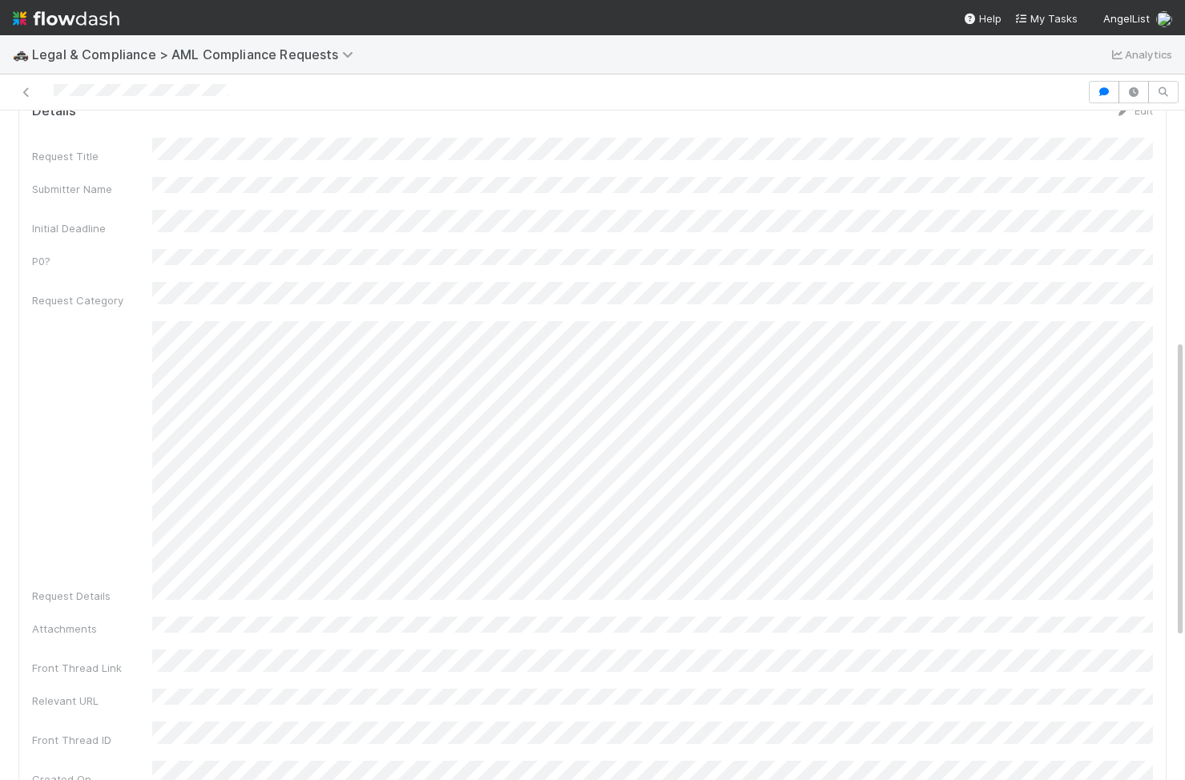
scroll to position [0, 0]
